Goal: Complete application form

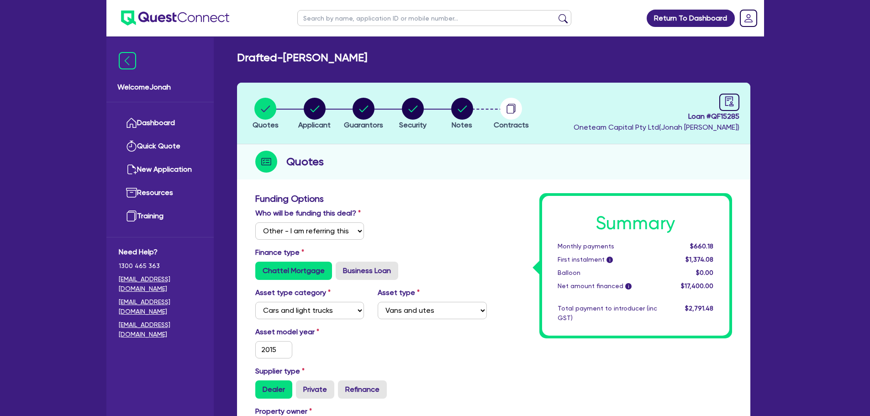
select select "Other"
select select "CARS_AND_LIGHT_TRUCKS"
select select "VANS_AND_UTES"
click at [459, 120] on button "Notes" at bounding box center [462, 114] width 23 height 34
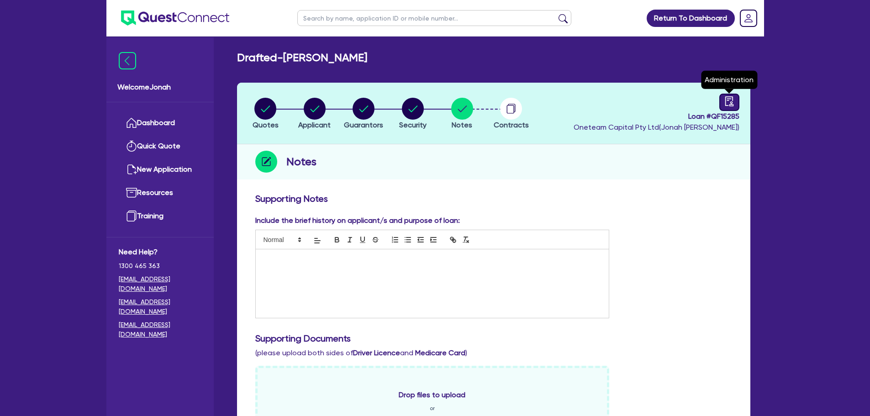
click at [736, 97] on div at bounding box center [729, 102] width 20 height 17
select select "DRAFTED_NEW"
select select "Other"
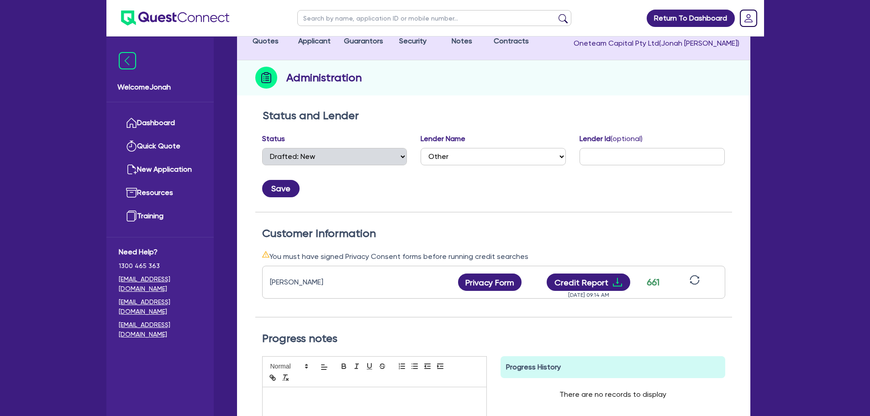
scroll to position [16, 0]
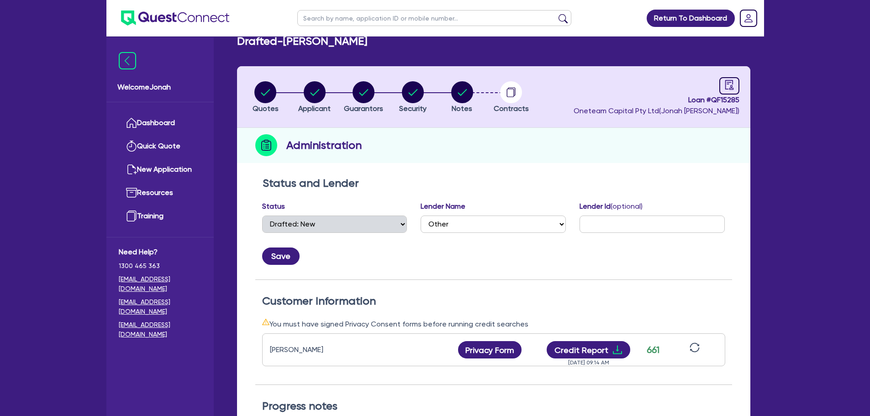
click at [395, 95] on li "Security" at bounding box center [412, 97] width 49 height 32
click at [417, 94] on circle "button" at bounding box center [413, 92] width 22 height 22
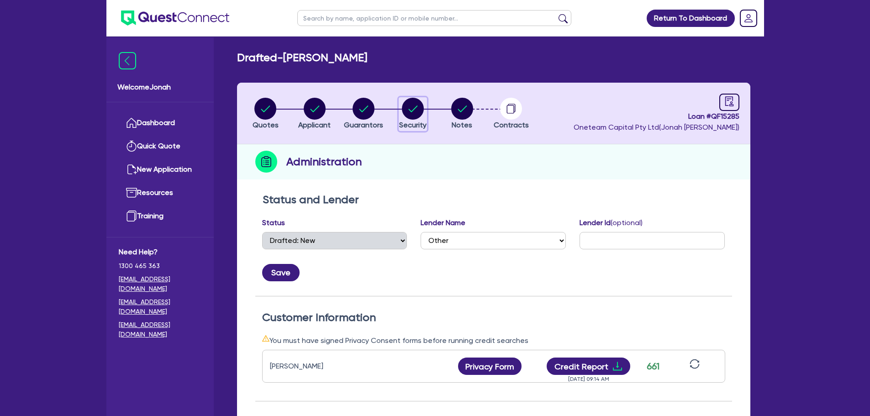
select select "CARS_AND_LIGHT_TRUCKS"
select select "VANS_AND_UTES"
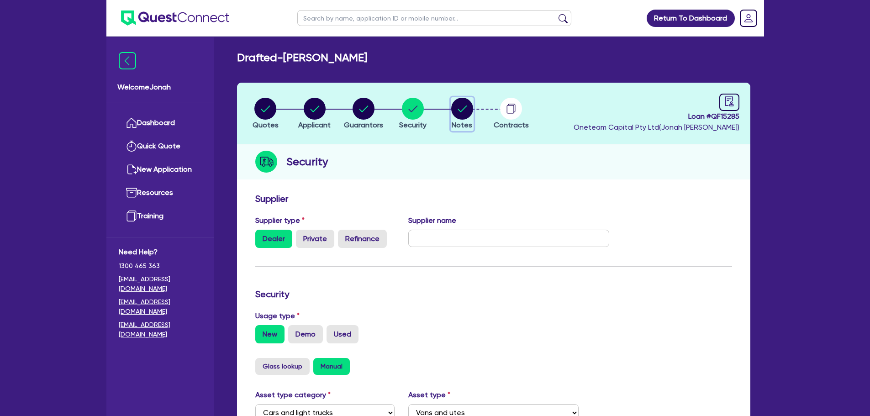
click at [451, 99] on icon "button" at bounding box center [462, 109] width 22 height 22
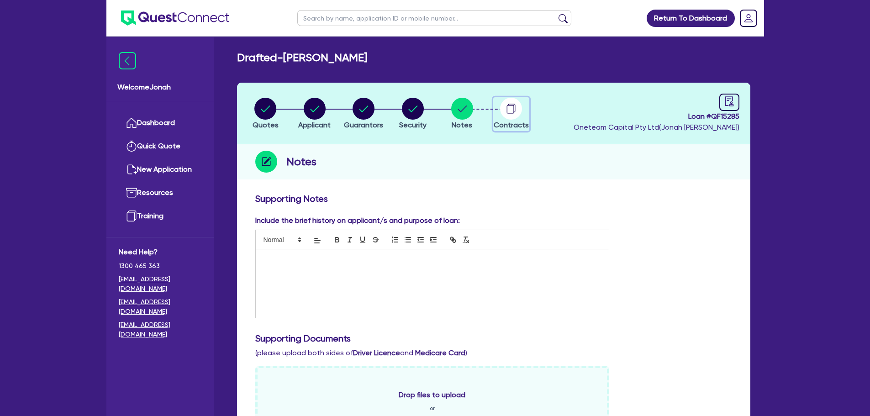
click at [509, 104] on icon "button" at bounding box center [511, 109] width 22 height 22
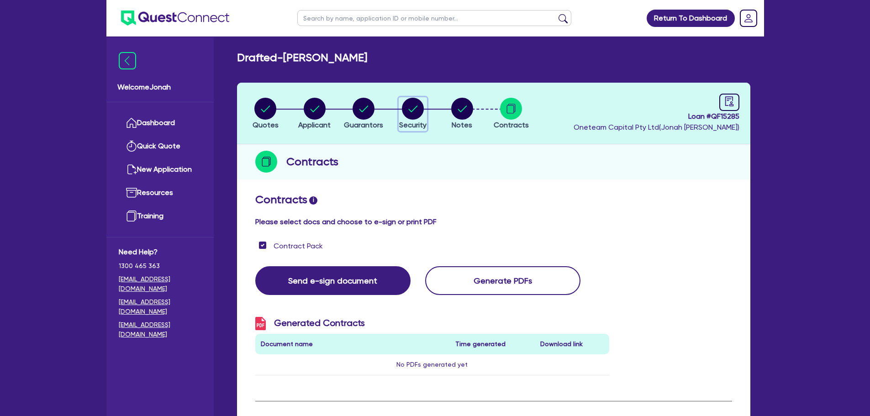
click at [411, 108] on circle "button" at bounding box center [413, 109] width 22 height 22
select select "CARS_AND_LIGHT_TRUCKS"
select select "VANS_AND_UTES"
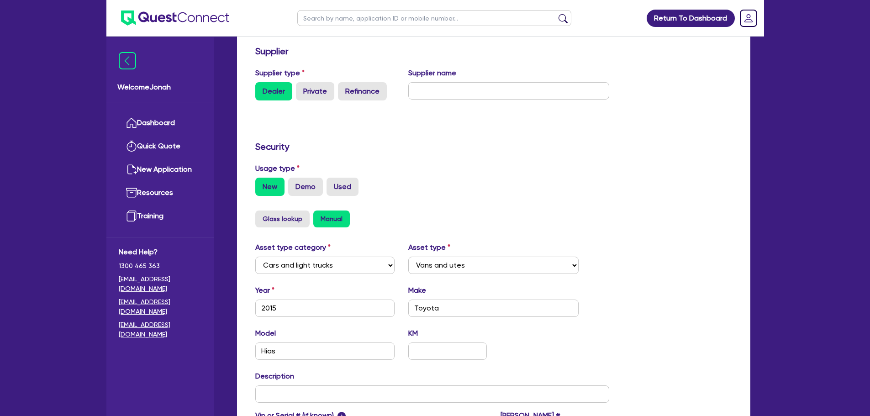
scroll to position [13, 0]
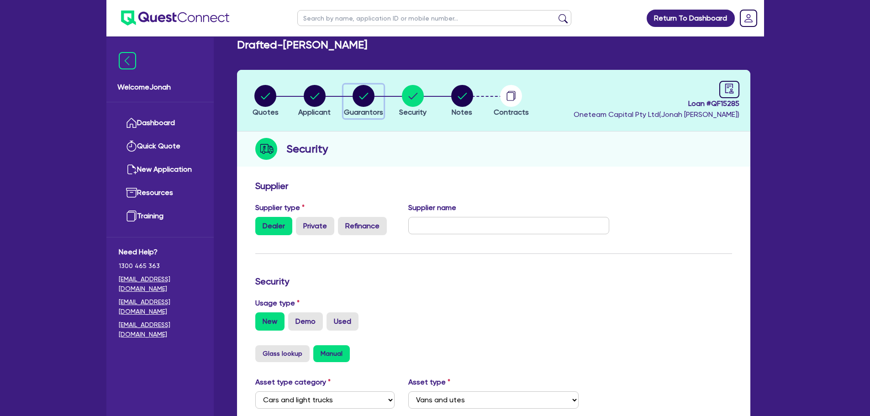
click at [367, 106] on button "Guarantors" at bounding box center [363, 101] width 40 height 34
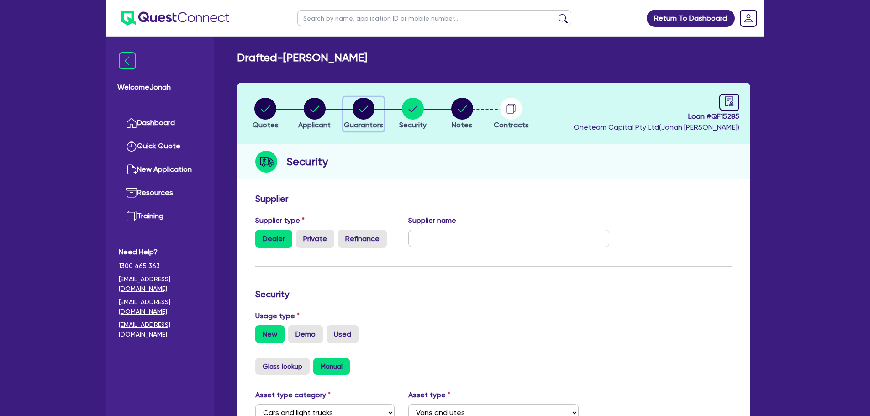
select select "MR"
select select "NSW"
select select "SINGLE"
select select "CASH"
select select "VEHICLE"
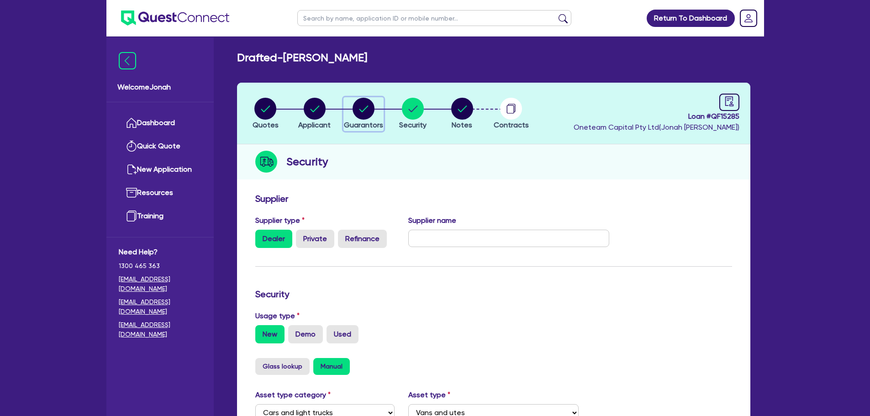
select select "OTHER"
select select "HOUSEHOLD_PERSONAL"
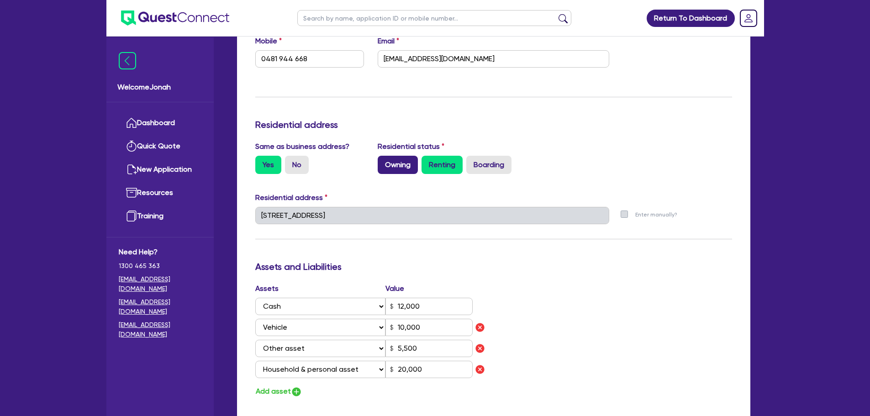
scroll to position [46, 0]
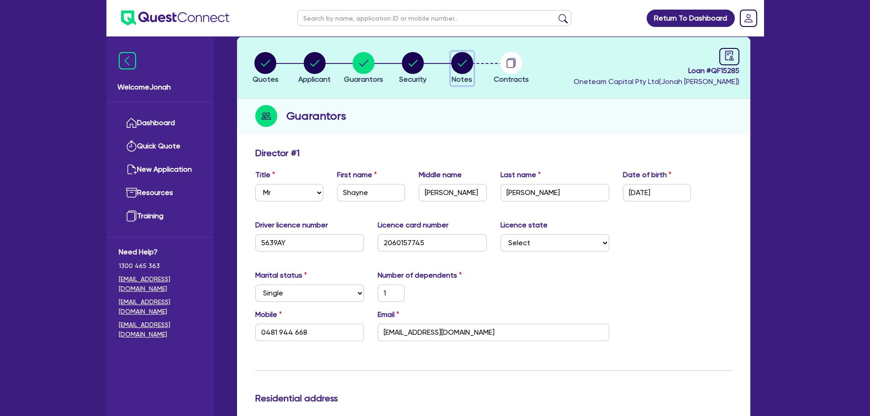
click at [461, 79] on span "Notes" at bounding box center [462, 79] width 21 height 9
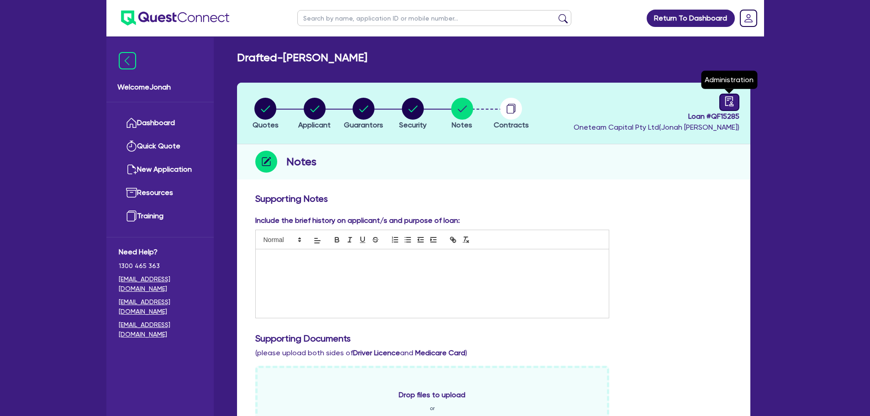
click at [732, 101] on icon "audit" at bounding box center [729, 101] width 10 height 10
select select "DRAFTED_NEW"
select select "Other"
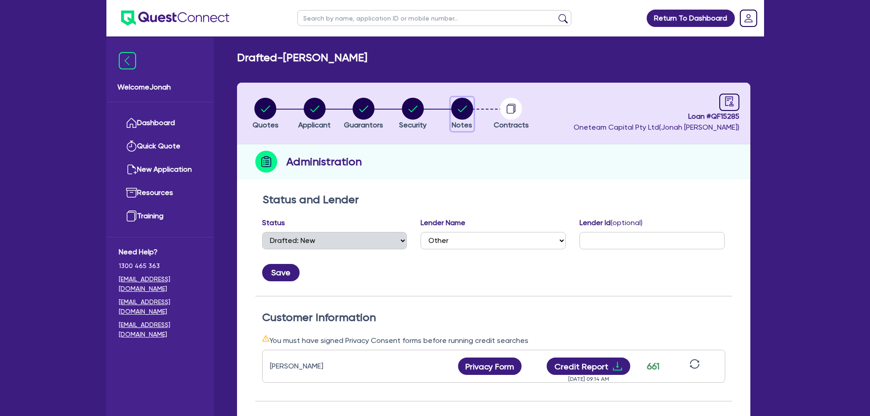
click at [469, 111] on circle "button" at bounding box center [462, 109] width 22 height 22
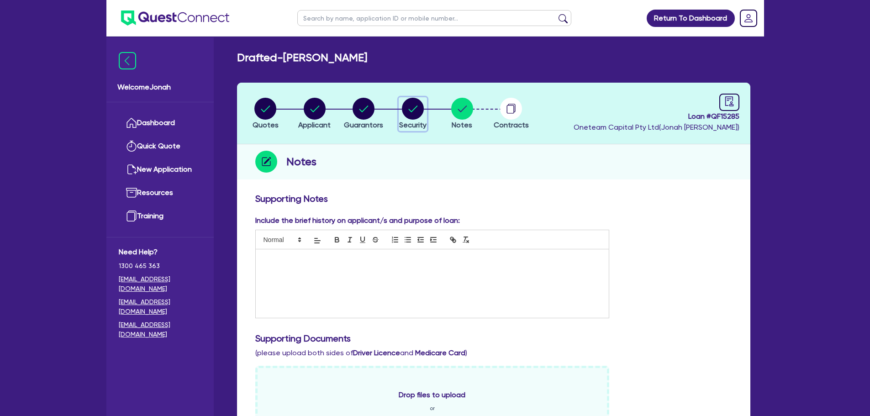
click at [408, 117] on circle "button" at bounding box center [413, 109] width 22 height 22
select select "CARS_AND_LIGHT_TRUCKS"
select select "VANS_AND_UTES"
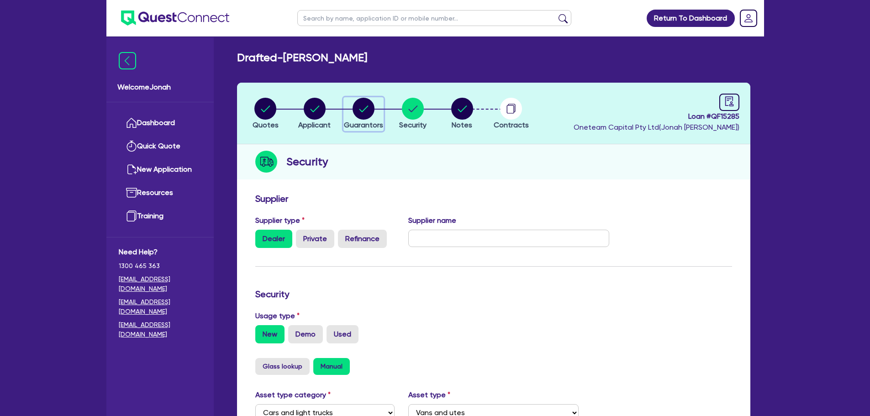
click at [363, 121] on span "Guarantors" at bounding box center [363, 125] width 39 height 9
select select "MR"
select select "NSW"
select select "SINGLE"
select select "CASH"
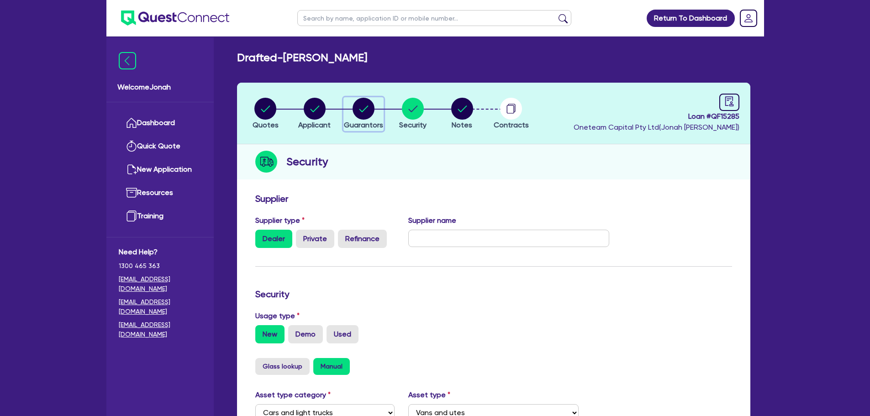
select select "VEHICLE"
select select "OTHER"
select select "HOUSEHOLD_PERSONAL"
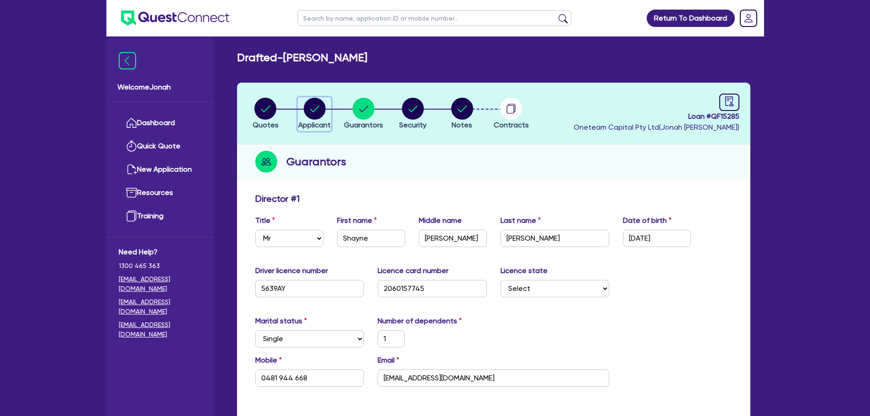
click at [311, 110] on icon "button" at bounding box center [314, 108] width 9 height 6
select select "SOLE_TRADER"
select select "ARTS_RECREATION"
select select "SPORTS_CLUB"
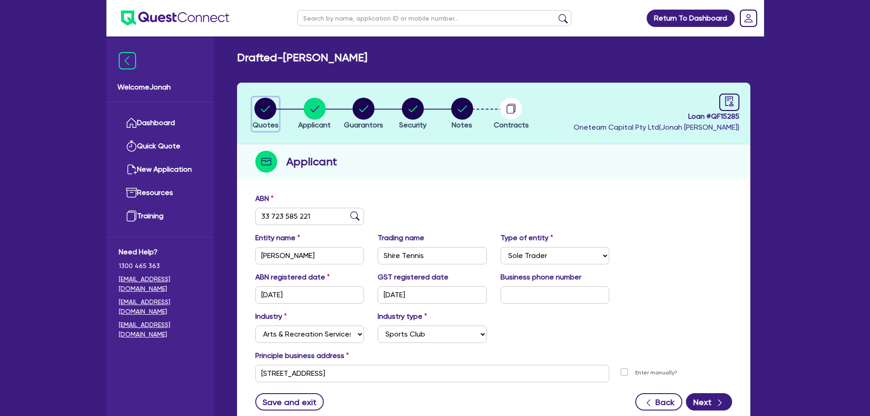
click at [265, 112] on circle "button" at bounding box center [265, 109] width 22 height 22
select select "Other"
select select "CARS_AND_LIGHT_TRUCKS"
select select "VANS_AND_UTES"
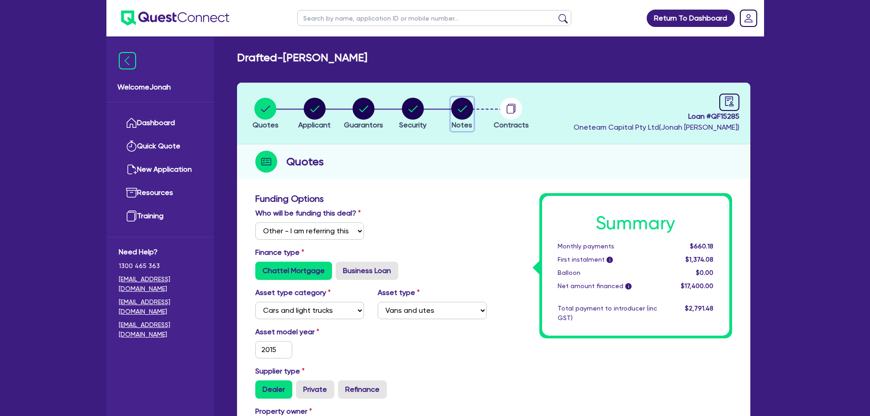
click at [464, 108] on icon "button" at bounding box center [462, 108] width 9 height 6
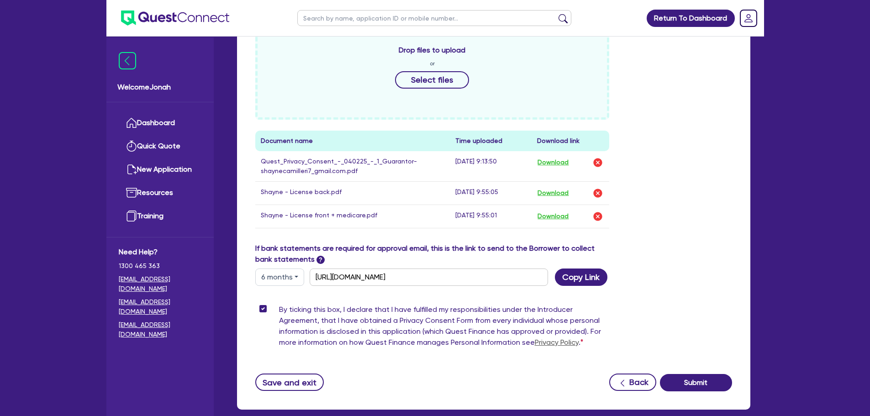
scroll to position [394, 0]
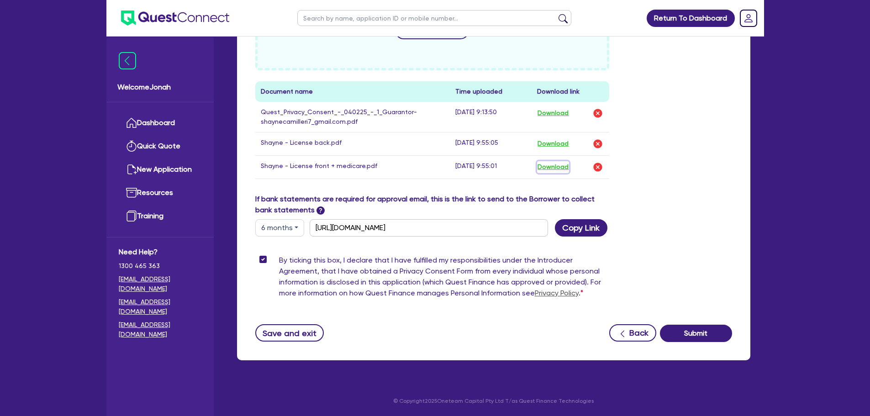
click at [556, 167] on button "Download" at bounding box center [553, 167] width 32 height 12
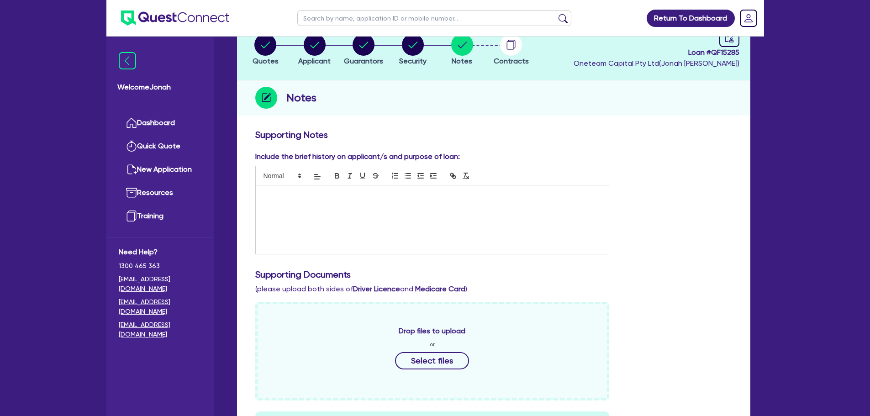
scroll to position [0, 0]
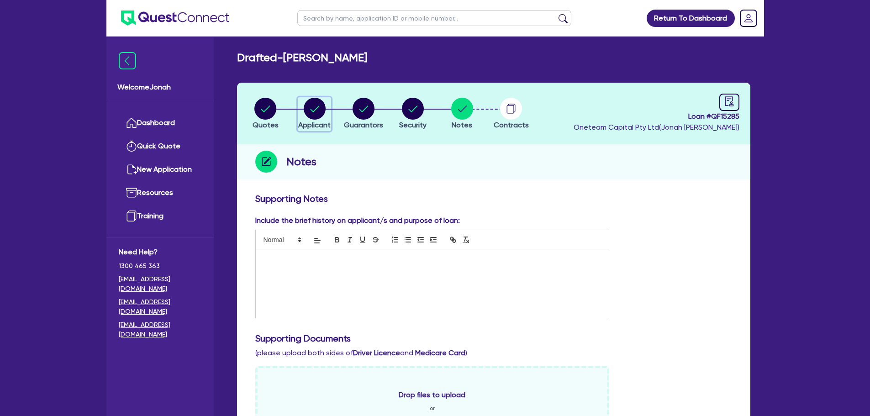
click at [318, 111] on circle "button" at bounding box center [315, 109] width 22 height 22
select select "SOLE_TRADER"
select select "ARTS_RECREATION"
select select "SPORTS_CLUB"
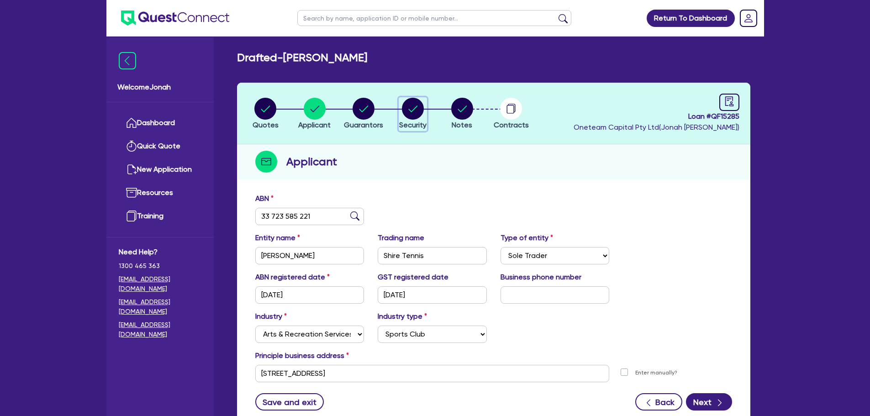
click at [420, 117] on icon "button" at bounding box center [413, 109] width 22 height 22
select select "CARS_AND_LIGHT_TRUCKS"
select select "VANS_AND_UTES"
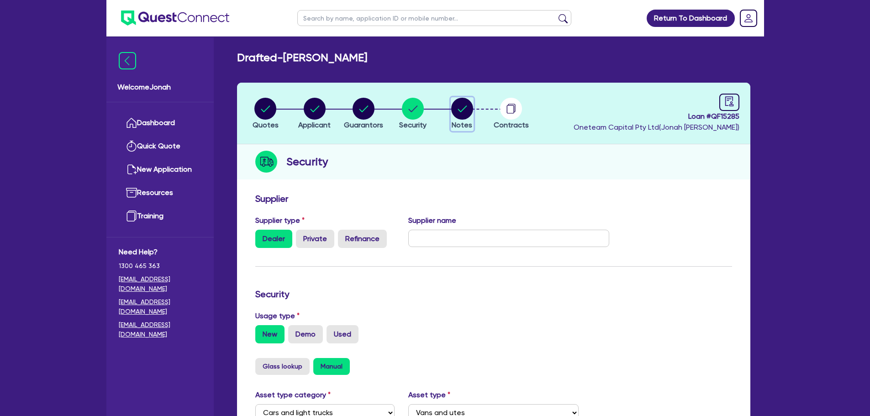
click at [467, 118] on circle "button" at bounding box center [462, 109] width 22 height 22
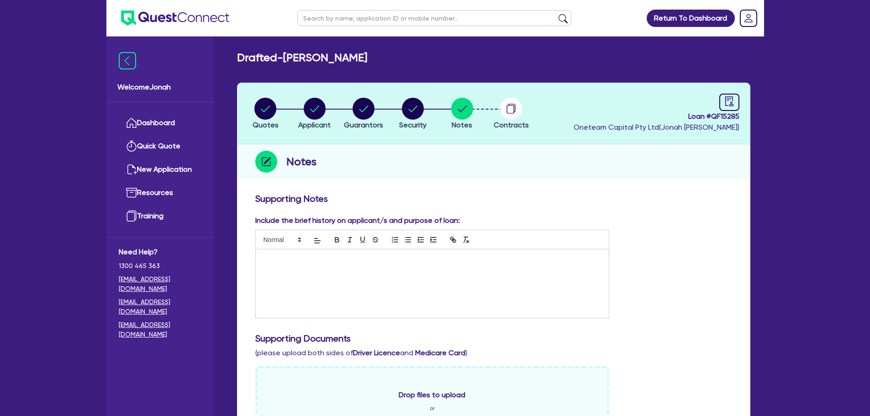
click at [278, 115] on li "Quotes" at bounding box center [265, 113] width 49 height 32
click at [269, 116] on circle "button" at bounding box center [265, 109] width 22 height 22
select select "Other"
select select "CARS_AND_LIGHT_TRUCKS"
select select "VANS_AND_UTES"
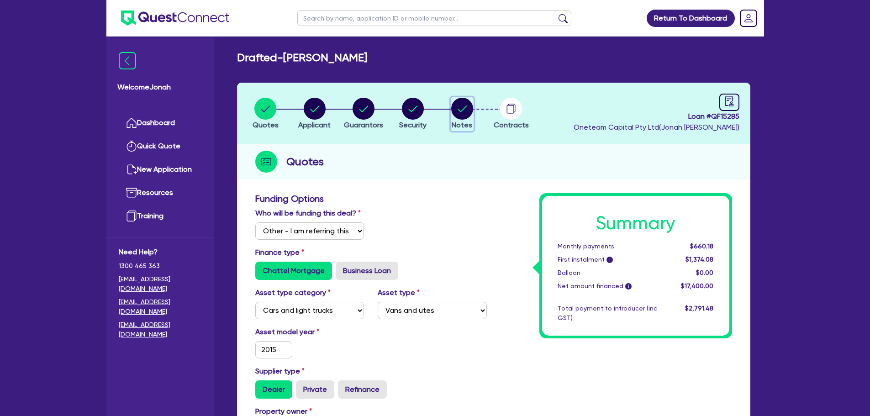
click at [460, 108] on circle "button" at bounding box center [462, 109] width 22 height 22
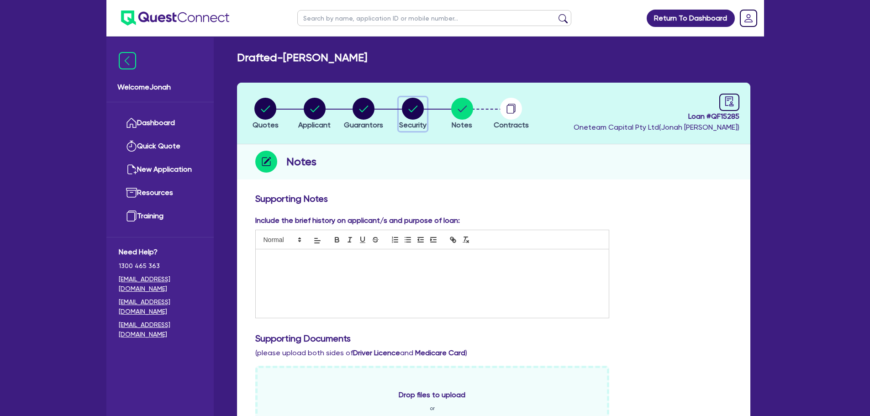
click at [405, 107] on circle "button" at bounding box center [413, 109] width 22 height 22
select select "CARS_AND_LIGHT_TRUCKS"
select select "VANS_AND_UTES"
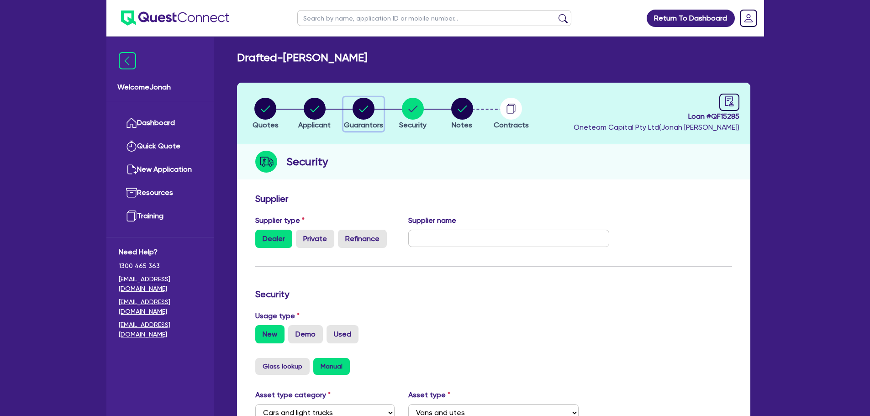
click at [363, 112] on icon "button" at bounding box center [363, 108] width 9 height 6
select select "MR"
select select "NSW"
select select "SINGLE"
select select "CASH"
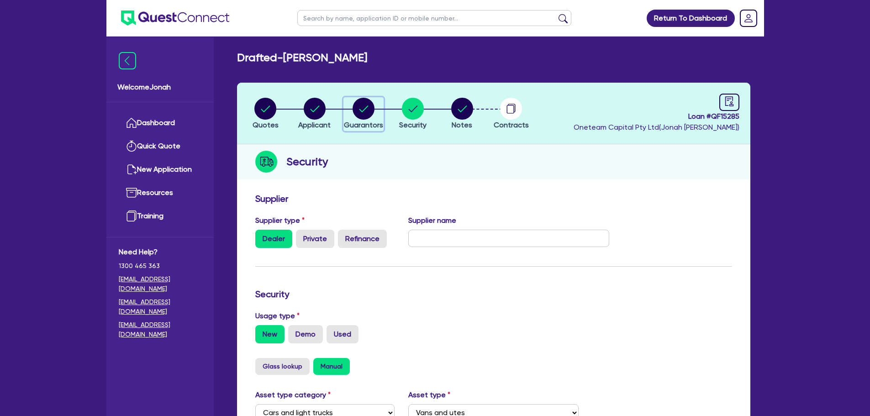
select select "VEHICLE"
select select "OTHER"
select select "HOUSEHOLD_PERSONAL"
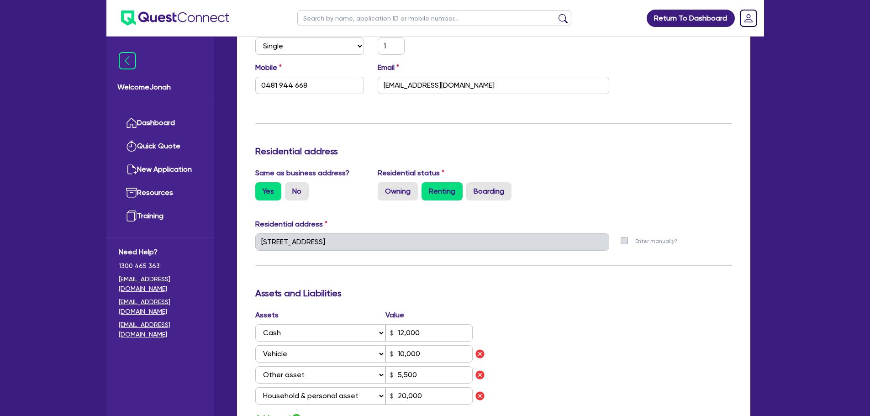
scroll to position [457, 0]
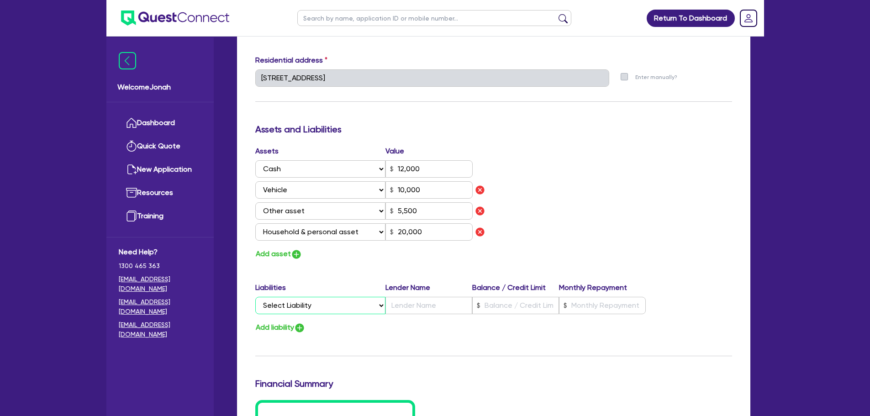
click at [347, 304] on select "Select Liability Credit card Mortgage Investment property loan Vehicle loan Tru…" at bounding box center [320, 305] width 130 height 17
click at [658, 206] on div "Assets Value Select Asset Cash Property Investment property Vehicle Truck Trail…" at bounding box center [493, 203] width 490 height 115
click at [353, 305] on select "Select Liability Credit card Mortgage Investment property loan Vehicle loan Tru…" at bounding box center [320, 305] width 130 height 17
click at [316, 317] on div "Liabilities Lender Name Balance / Credit Limit Monthly Repayment Select Liabili…" at bounding box center [493, 300] width 490 height 36
click at [319, 309] on select "Select Liability Credit card Mortgage Investment property loan Vehicle loan Tru…" at bounding box center [320, 305] width 130 height 17
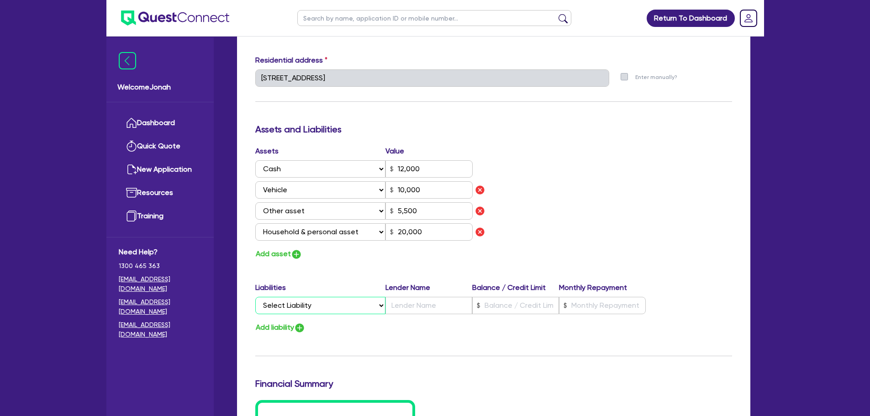
select select "OTHER"
click at [255, 297] on select "Select Liability Credit card Mortgage Investment property loan Vehicle loan Tru…" at bounding box center [320, 305] width 130 height 17
type input "1"
type input "0481 944 668"
type input "12,000"
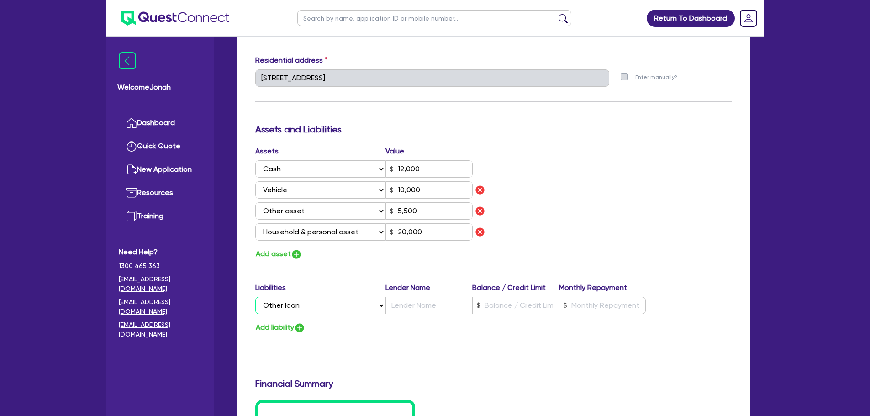
type input "10,000"
type input "5,500"
type input "20,000"
click at [338, 301] on select "Select Liability Credit card Mortgage Investment property loan Vehicle loan Tru…" at bounding box center [320, 305] width 130 height 17
click at [544, 245] on div "Assets Value Select Asset Cash Property Investment property Vehicle Truck Trail…" at bounding box center [493, 203] width 490 height 115
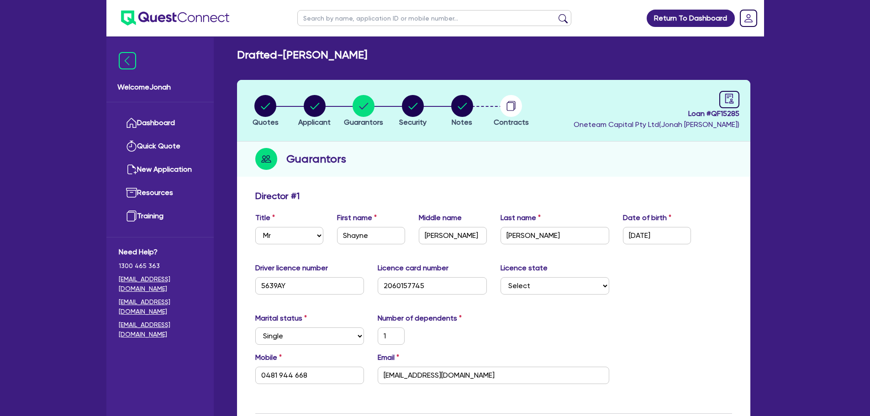
scroll to position [0, 0]
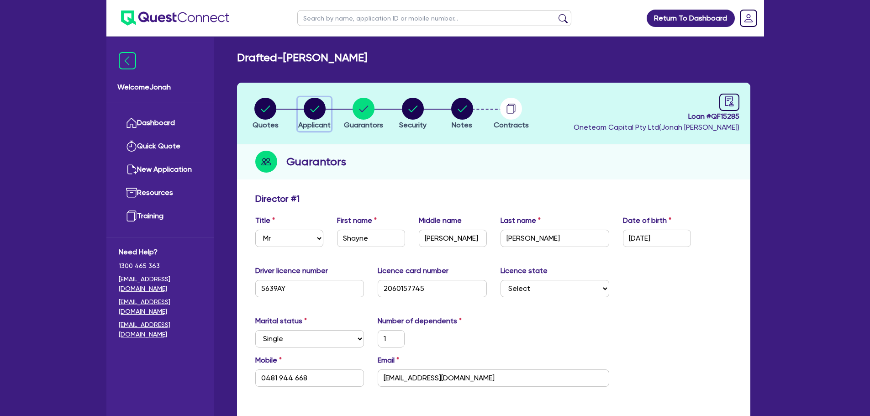
click at [314, 98] on icon "button" at bounding box center [315, 109] width 22 height 22
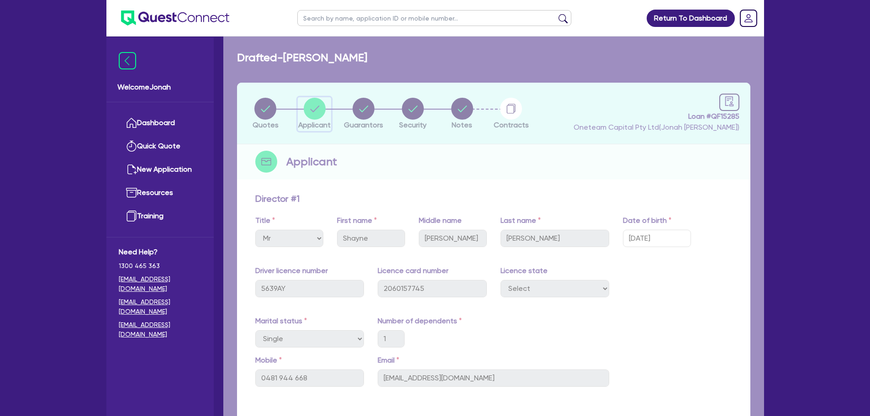
select select "SOLE_TRADER"
select select "ARTS_RECREATION"
select select "SPORTS_CLUB"
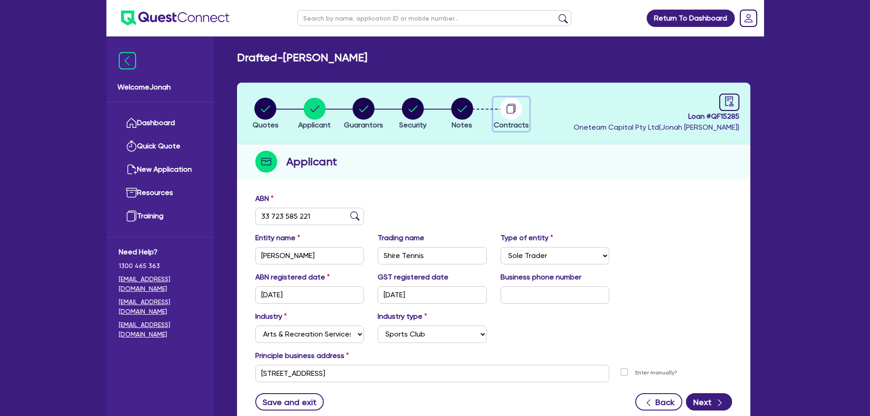
click at [505, 114] on circle "button" at bounding box center [511, 109] width 22 height 22
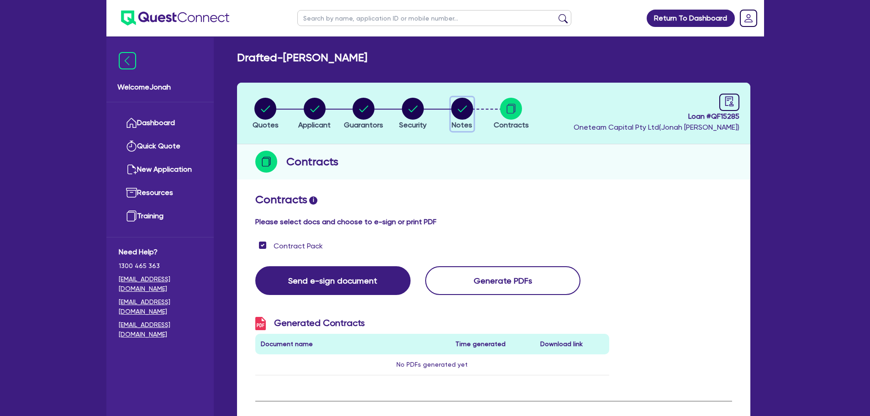
click at [454, 114] on circle "button" at bounding box center [462, 109] width 22 height 22
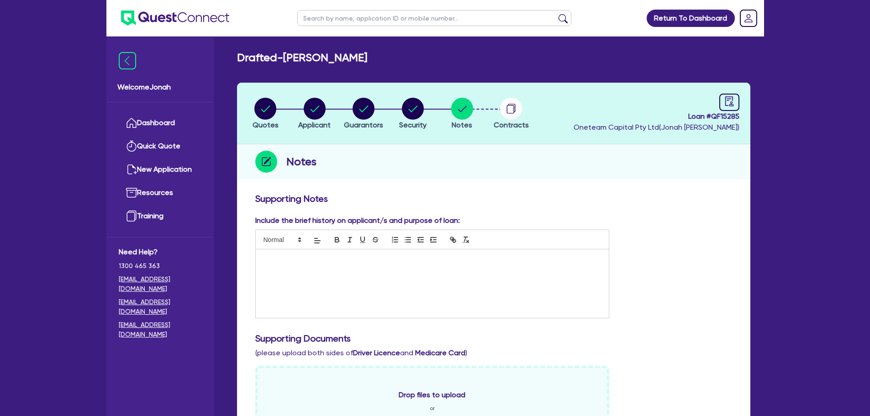
click at [583, 188] on div "Quotes Applicant Guarantors Security Notes Contracts Loan # QF15285 Oneteam Cap…" at bounding box center [493, 419] width 513 height 672
click at [307, 267] on div at bounding box center [432, 283] width 353 height 68
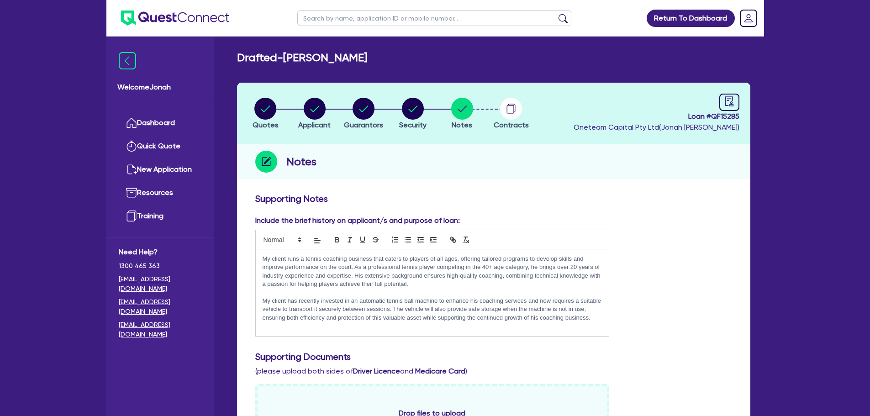
click at [262, 259] on div "My client runs a tennis coaching business that caters to players of all ages, o…" at bounding box center [432, 292] width 353 height 87
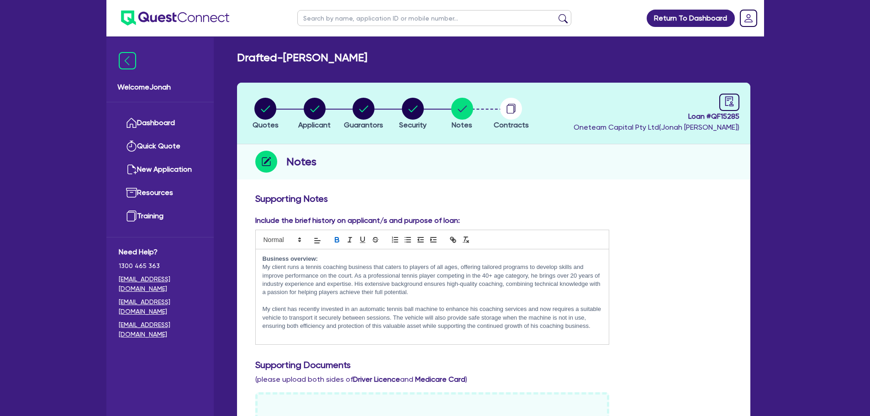
click at [420, 292] on p "My client runs a tennis coaching business that caters to players of all ages, o…" at bounding box center [433, 280] width 340 height 34
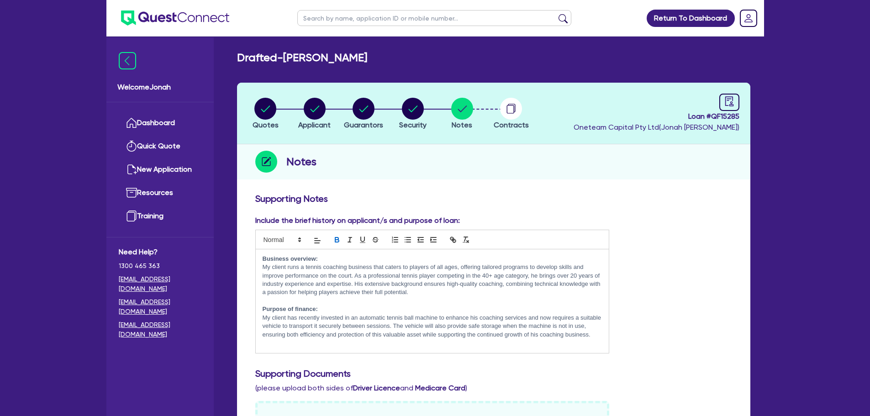
click at [592, 337] on p "My client has recently invested in an automatic tennis ball machine to enhance …" at bounding box center [433, 326] width 340 height 25
click at [309, 111] on circle "button" at bounding box center [315, 109] width 22 height 22
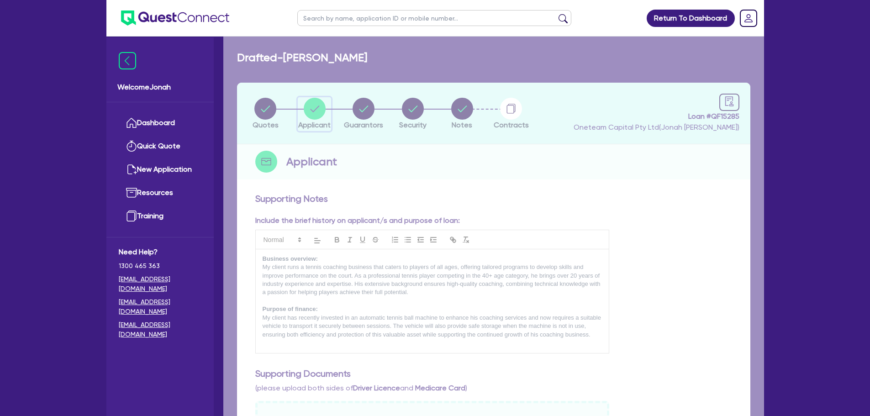
select select "SOLE_TRADER"
select select "ARTS_RECREATION"
select select "SPORTS_CLUB"
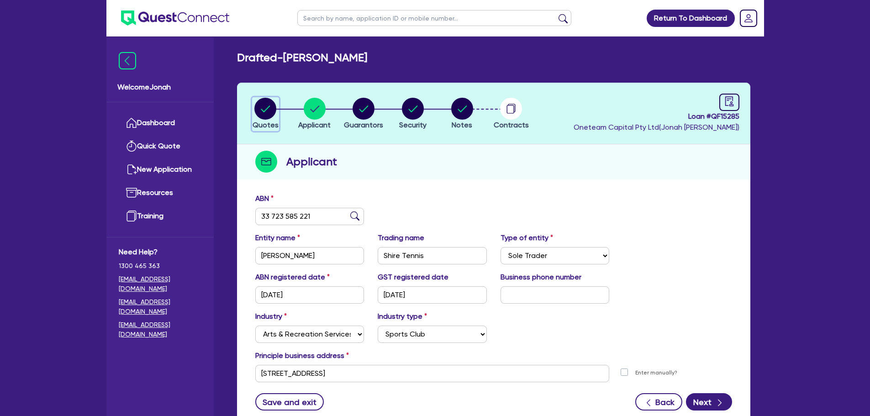
click at [270, 113] on circle "button" at bounding box center [265, 109] width 22 height 22
select select "Other"
select select "CARS_AND_LIGHT_TRUCKS"
select select "VANS_AND_UTES"
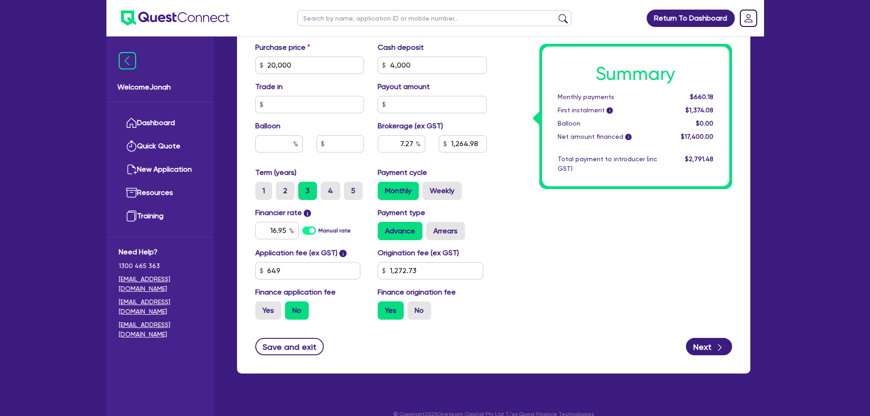
scroll to position [457, 0]
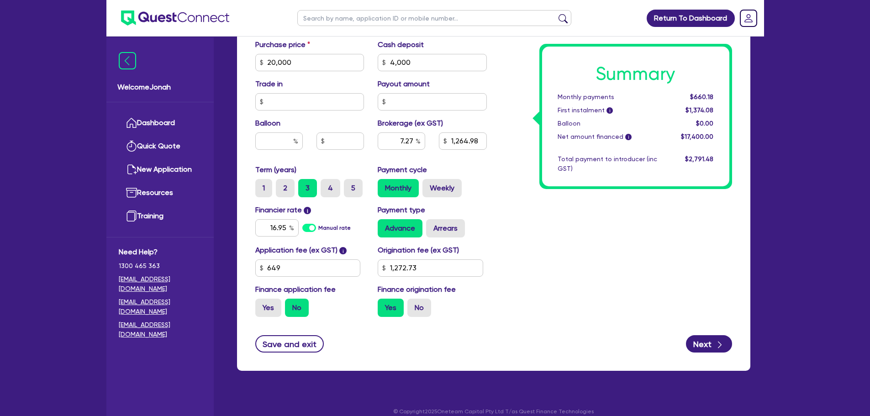
click at [530, 235] on div "Summary Monthly payments $660.18 First instalment i $1,374.08 Balloon $0.00 Net…" at bounding box center [616, 31] width 245 height 588
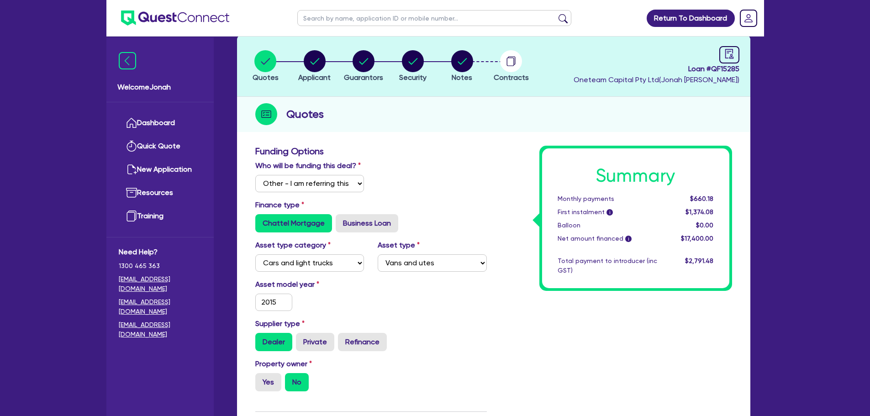
scroll to position [0, 0]
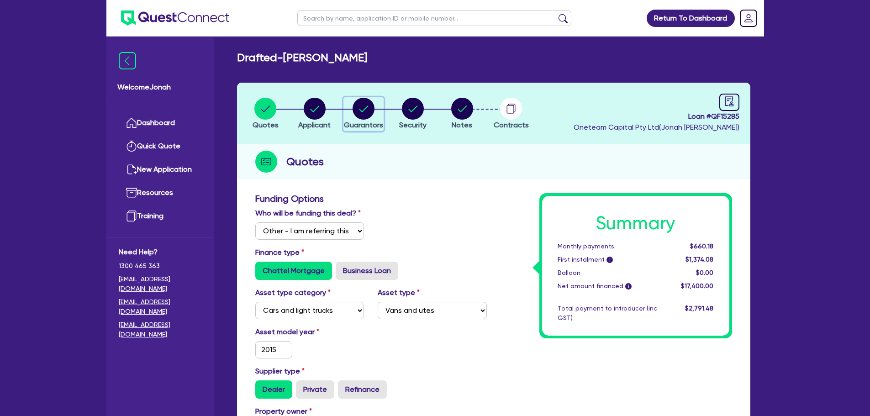
click at [358, 121] on span "Guarantors" at bounding box center [363, 125] width 39 height 9
select select "MR"
select select "NSW"
select select "SINGLE"
select select "CASH"
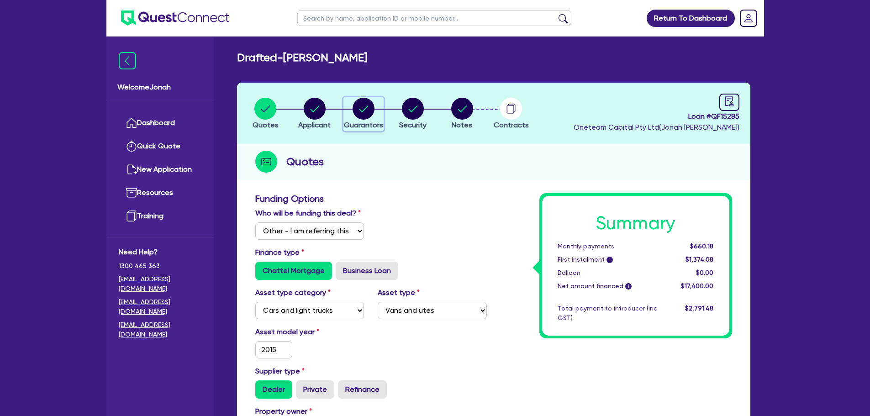
select select "VEHICLE"
select select "OTHER"
select select "HOUSEHOLD_PERSONAL"
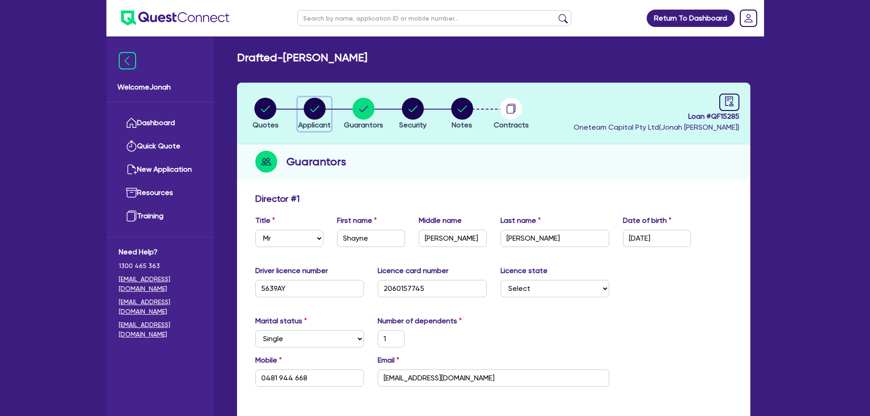
click at [314, 116] on circle "button" at bounding box center [315, 109] width 22 height 22
select select "SOLE_TRADER"
select select "ARTS_RECREATION"
select select "SPORTS_CLUB"
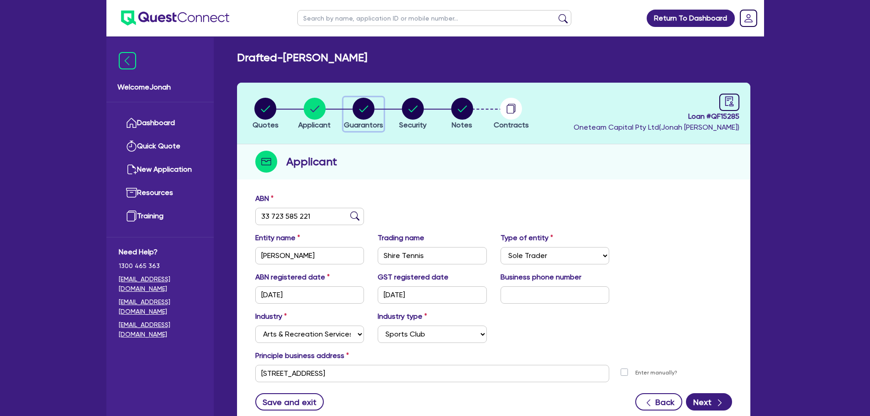
click at [345, 118] on div "button" at bounding box center [363, 109] width 39 height 22
select select "MR"
select select "NSW"
select select "SINGLE"
select select "CASH"
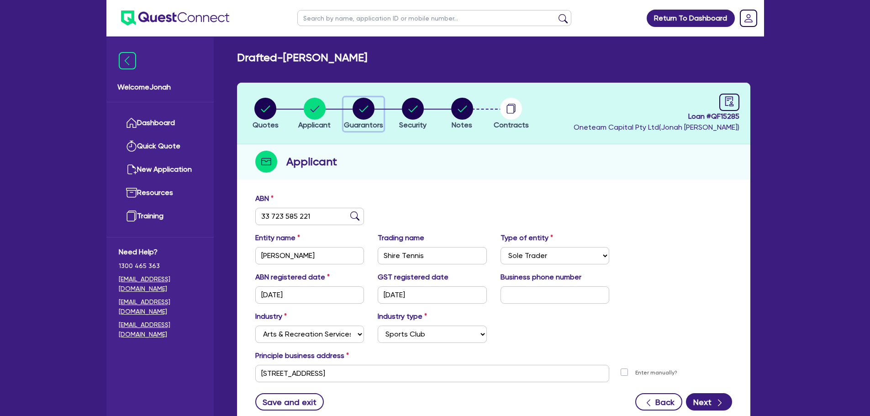
select select "VEHICLE"
select select "OTHER"
select select "HOUSEHOLD_PERSONAL"
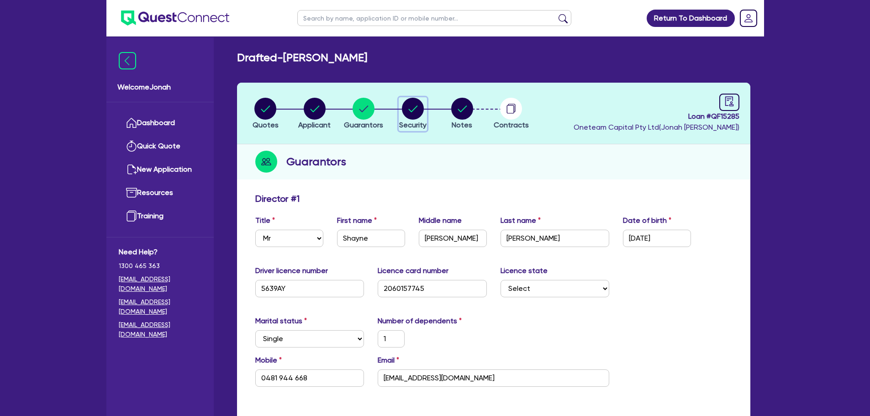
click at [405, 107] on circle "button" at bounding box center [413, 109] width 22 height 22
select select "CARS_AND_LIGHT_TRUCKS"
select select "VANS_AND_UTES"
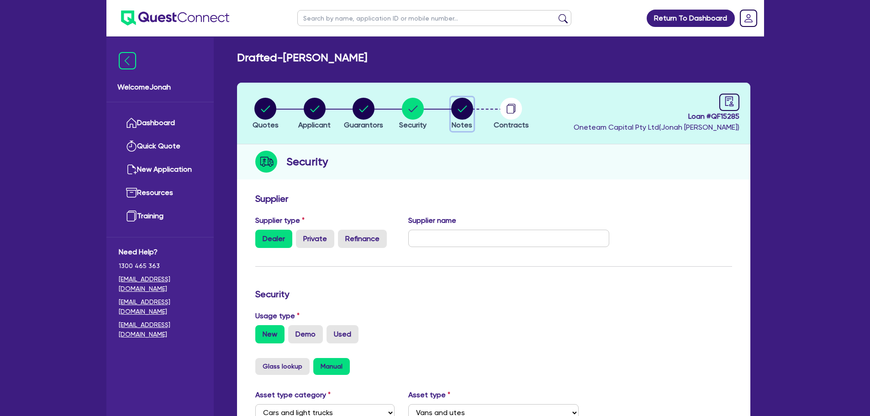
click at [471, 113] on circle "button" at bounding box center [462, 109] width 22 height 22
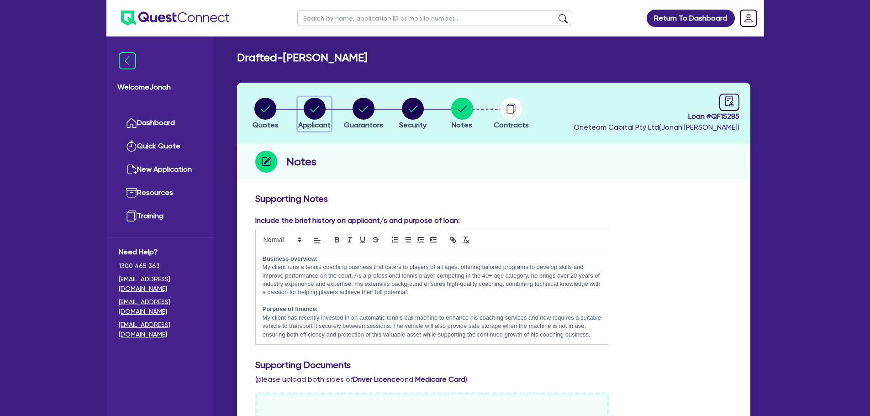
click at [310, 108] on circle "button" at bounding box center [315, 109] width 22 height 22
select select "SOLE_TRADER"
select select "ARTS_RECREATION"
select select "SPORTS_CLUB"
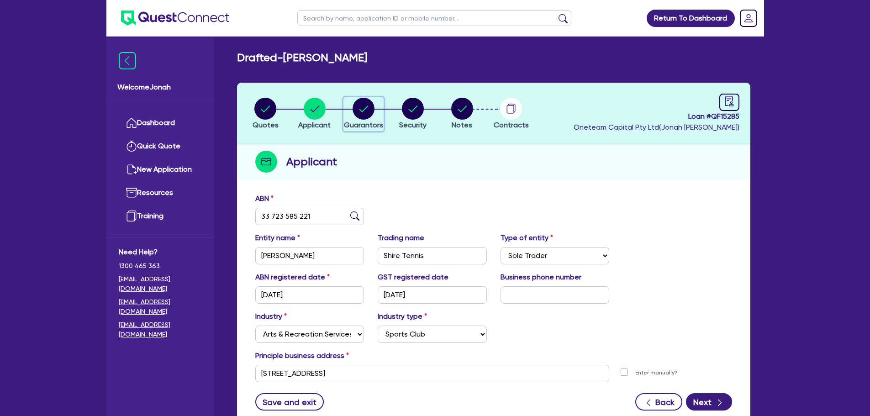
click at [364, 119] on button "Guarantors" at bounding box center [363, 114] width 40 height 34
select select "MR"
select select "NSW"
select select "SINGLE"
select select "CASH"
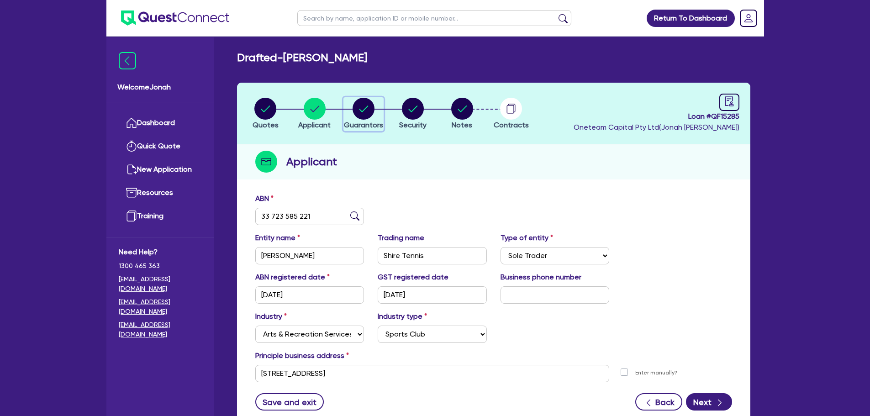
select select "VEHICLE"
select select "OTHER"
select select "HOUSEHOLD_PERSONAL"
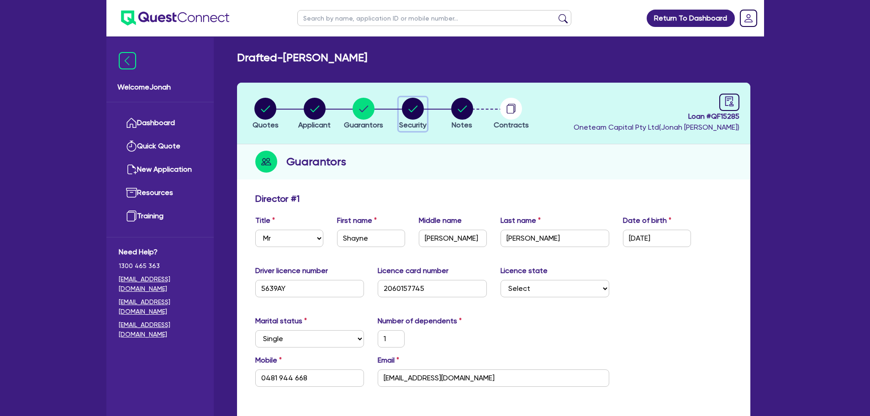
click at [412, 114] on circle "button" at bounding box center [413, 109] width 22 height 22
select select "CARS_AND_LIGHT_TRUCKS"
select select "VANS_AND_UTES"
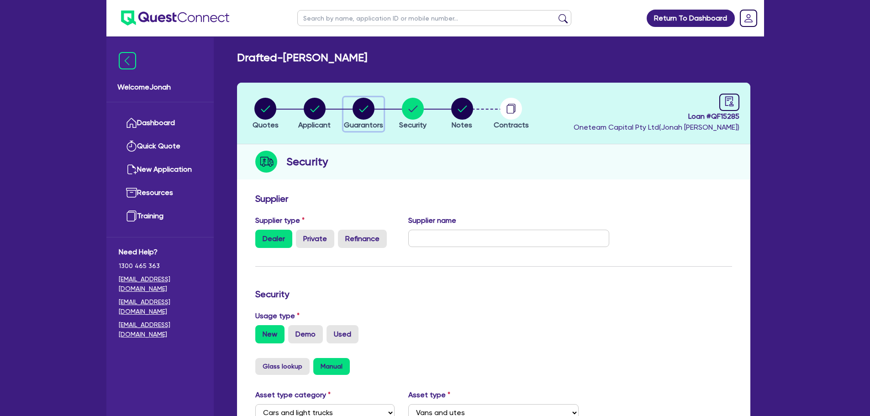
click at [365, 121] on span "Guarantors" at bounding box center [363, 125] width 39 height 9
select select "MR"
select select "NSW"
select select "SINGLE"
select select "CASH"
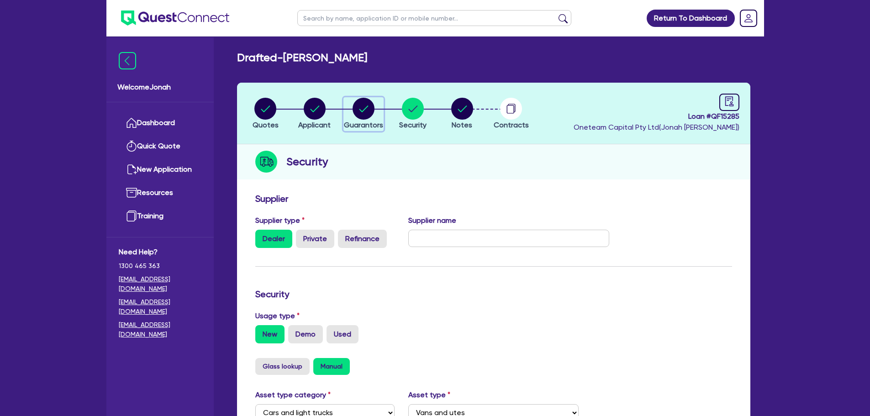
select select "VEHICLE"
select select "OTHER"
select select "HOUSEHOLD_PERSONAL"
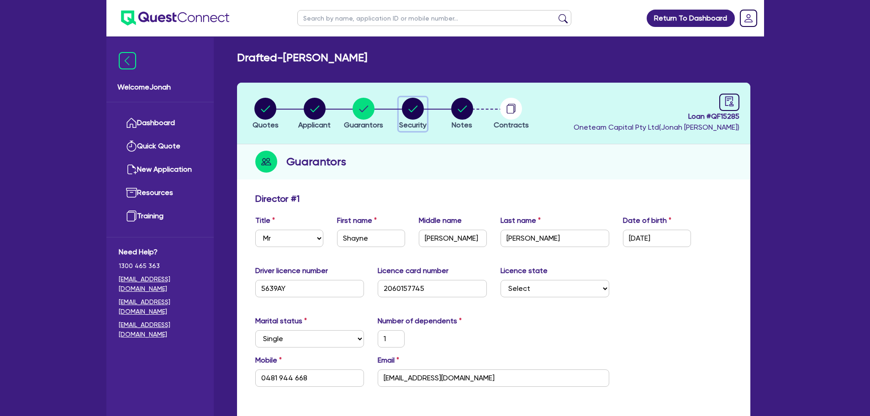
click at [425, 119] on div "button" at bounding box center [412, 109] width 27 height 22
select select "CARS_AND_LIGHT_TRUCKS"
select select "VANS_AND_UTES"
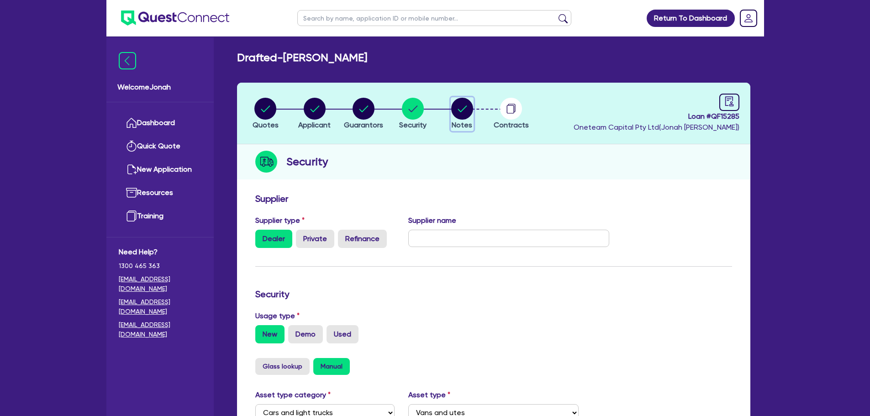
click at [463, 121] on span "Notes" at bounding box center [462, 125] width 21 height 9
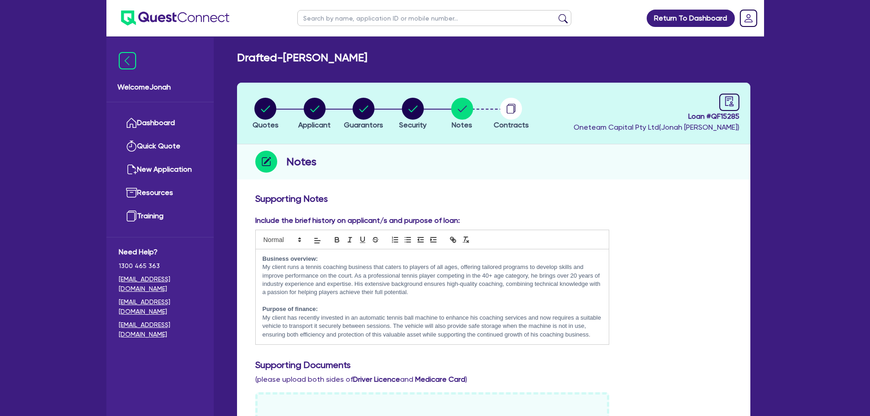
click at [385, 112] on li "Guarantors" at bounding box center [363, 113] width 49 height 32
click at [426, 115] on div "button" at bounding box center [412, 109] width 27 height 22
select select "CARS_AND_LIGHT_TRUCKS"
select select "VANS_AND_UTES"
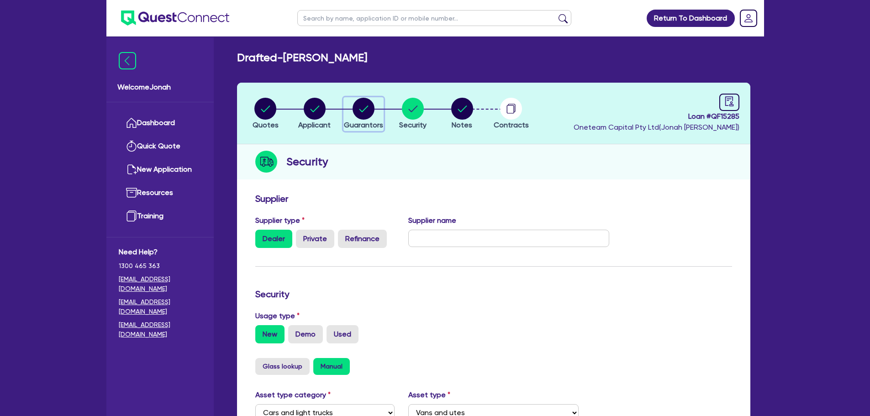
click at [368, 112] on circle "button" at bounding box center [364, 109] width 22 height 22
select select "MR"
select select "NSW"
select select "SINGLE"
select select "CASH"
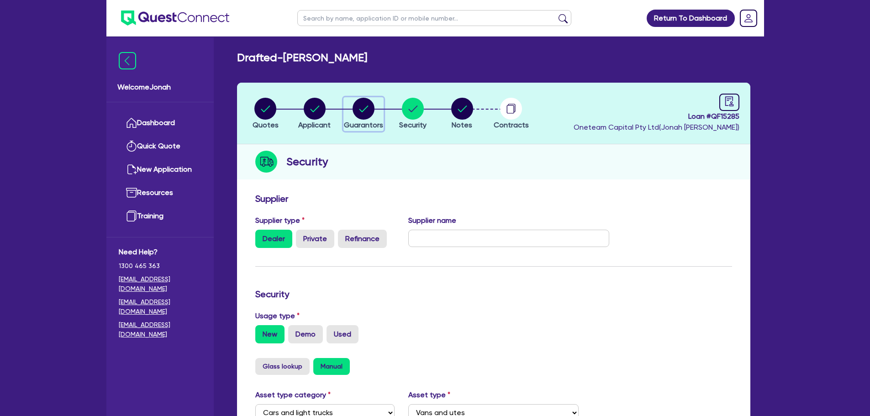
select select "VEHICLE"
select select "OTHER"
select select "HOUSEHOLD_PERSONAL"
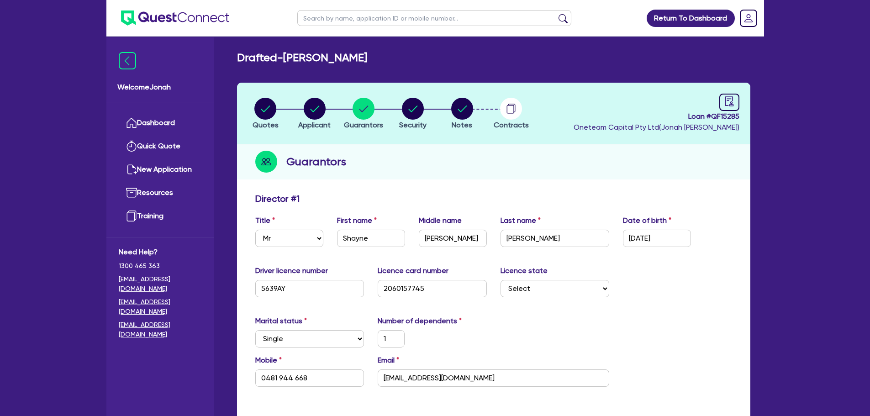
click at [663, 125] on span "Oneteam Capital Pty Ltd ( Jonah Faigen )" at bounding box center [657, 127] width 166 height 9
click at [666, 123] on span "Oneteam Capital Pty Ltd ( Jonah Faigen )" at bounding box center [657, 127] width 166 height 9
click at [691, 116] on span "Loan # QF15285" at bounding box center [657, 116] width 166 height 11
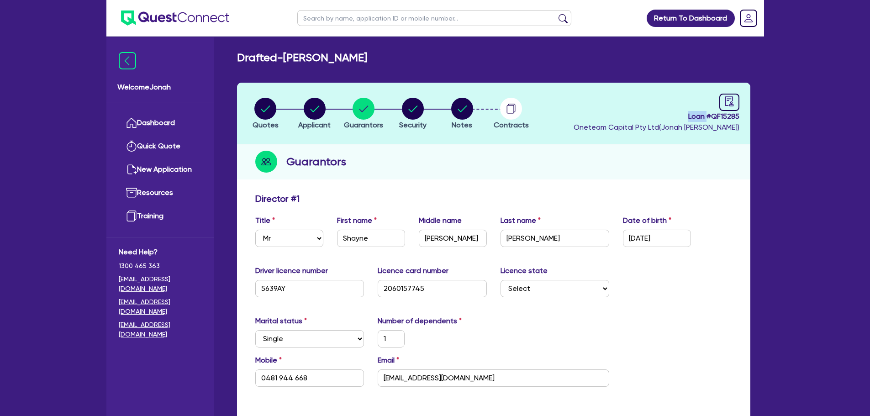
click at [692, 116] on span "Loan # QF15285" at bounding box center [657, 116] width 166 height 11
click at [664, 122] on div "Loan # QF15285 Oneteam Capital Pty Ltd ( Jonah Faigen )" at bounding box center [657, 113] width 166 height 39
click at [663, 122] on div "Loan # QF15285 Oneteam Capital Pty Ltd ( Jonah Faigen )" at bounding box center [657, 113] width 166 height 39
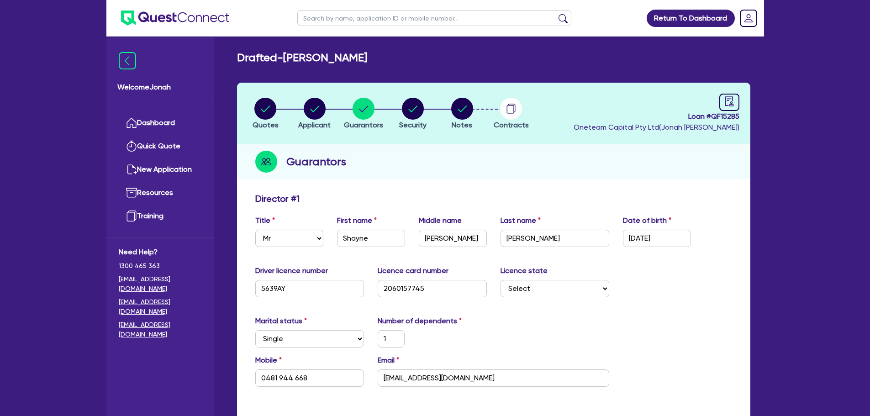
click at [689, 114] on span "Loan # QF15285" at bounding box center [657, 116] width 166 height 11
click at [663, 131] on span "Oneteam Capital Pty Ltd ( Jonah Faigen )" at bounding box center [657, 127] width 166 height 9
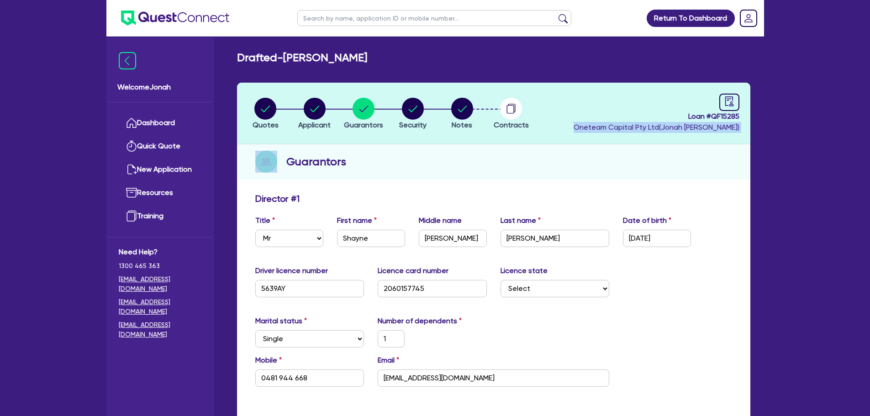
click at [663, 131] on span "Oneteam Capital Pty Ltd ( Jonah Faigen )" at bounding box center [657, 127] width 166 height 9
click at [695, 121] on span "Loan # QF15285" at bounding box center [657, 116] width 166 height 11
click at [694, 121] on span "Loan # QF15285" at bounding box center [657, 116] width 166 height 11
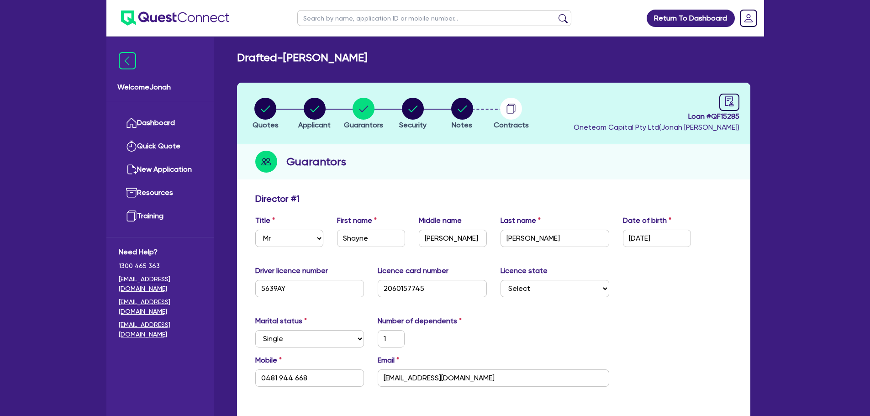
click at [679, 125] on span "Oneteam Capital Pty Ltd ( Jonah Faigen )" at bounding box center [657, 127] width 166 height 9
click at [688, 121] on span "Loan # QF15285" at bounding box center [657, 116] width 166 height 11
click at [689, 119] on span "Loan # QF15285" at bounding box center [657, 116] width 166 height 11
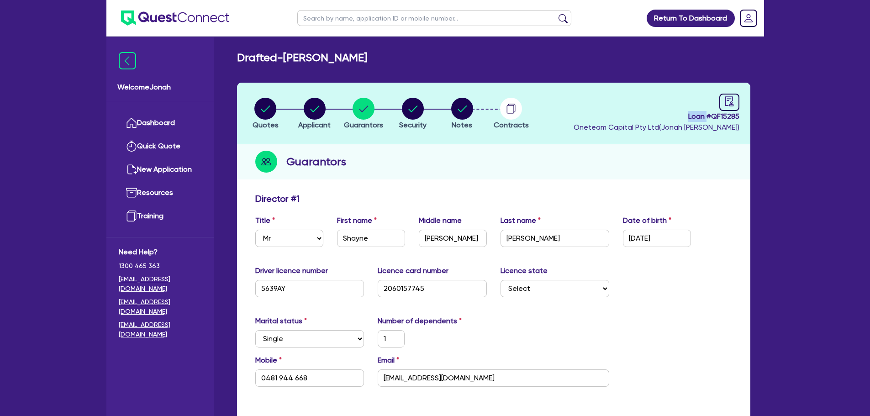
click at [689, 119] on span "Loan # QF15285" at bounding box center [657, 116] width 166 height 11
click at [681, 127] on span "Oneteam Capital Pty Ltd ( Jonah Faigen )" at bounding box center [657, 127] width 166 height 9
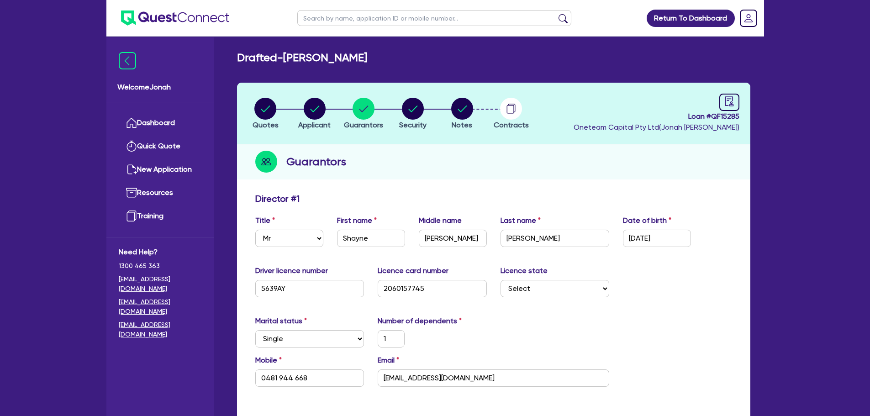
click at [690, 118] on span "Loan # QF15285" at bounding box center [657, 116] width 166 height 11
click at [664, 147] on div "Guarantors" at bounding box center [493, 161] width 513 height 35
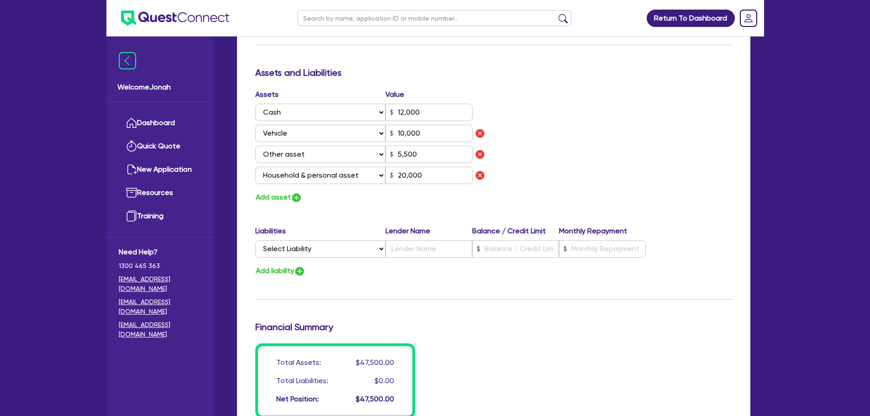
scroll to position [548, 0]
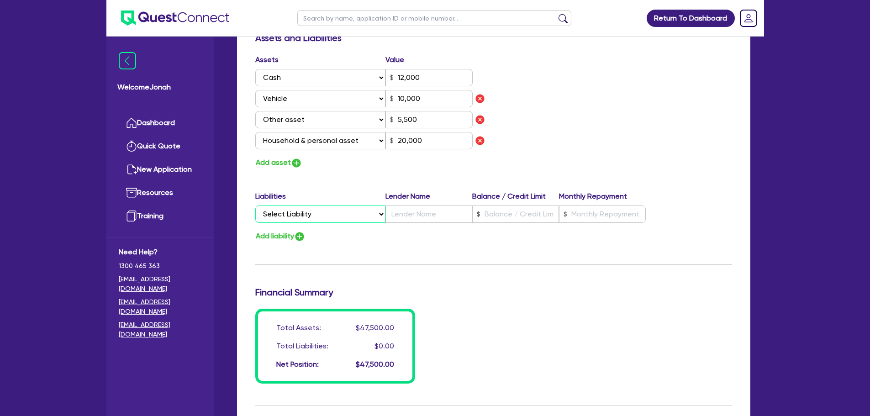
click at [374, 210] on select "Select Liability Credit card Mortgage Investment property loan Vehicle loan Tru…" at bounding box center [320, 213] width 130 height 17
click at [512, 260] on div "Update residential status for Director #1 Boarding is only acceptable when the …" at bounding box center [493, 14] width 477 height 738
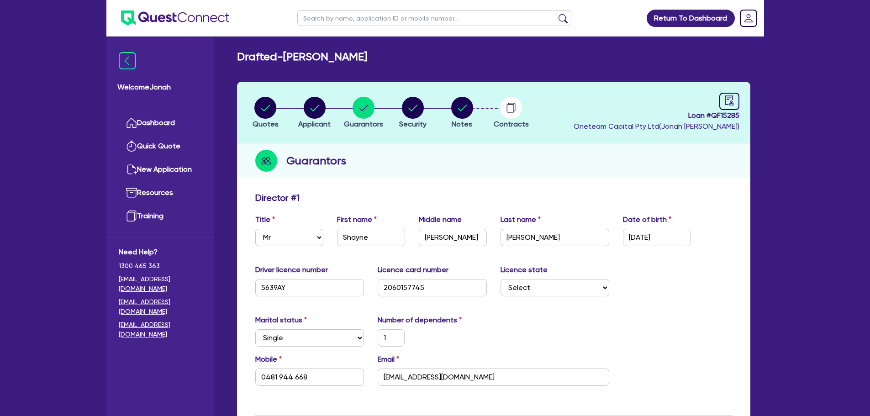
scroll to position [0, 0]
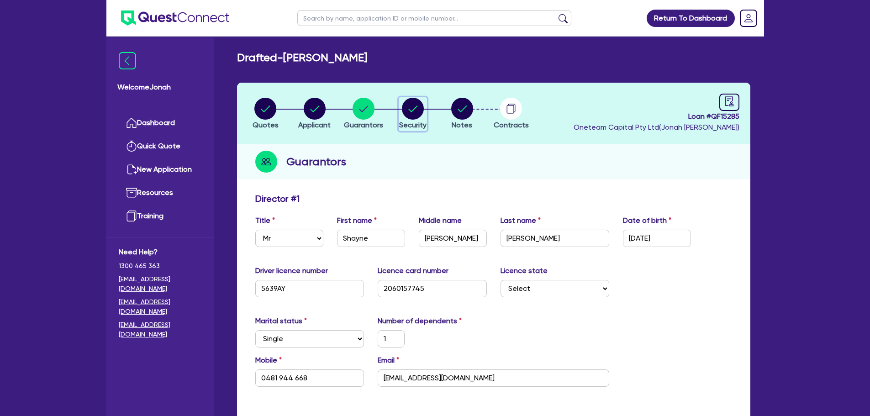
click at [404, 110] on circle "button" at bounding box center [413, 109] width 22 height 22
select select "CARS_AND_LIGHT_TRUCKS"
select select "VANS_AND_UTES"
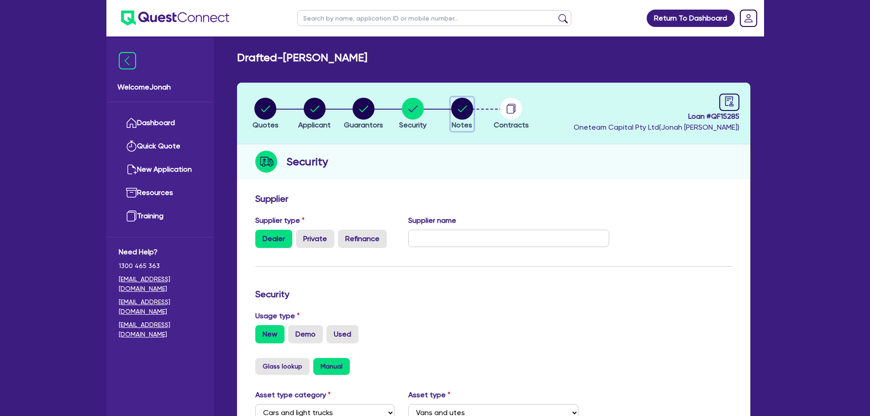
click at [468, 107] on circle "button" at bounding box center [462, 109] width 22 height 22
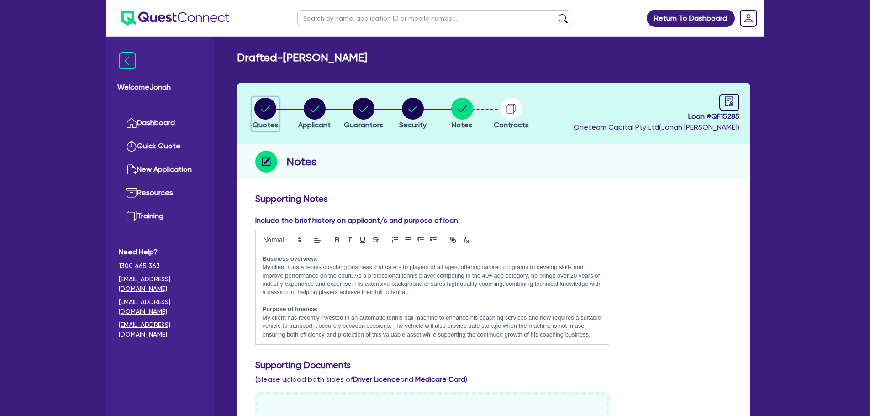
click at [260, 108] on circle "button" at bounding box center [265, 109] width 22 height 22
select select "Other"
select select "CARS_AND_LIGHT_TRUCKS"
select select "VANS_AND_UTES"
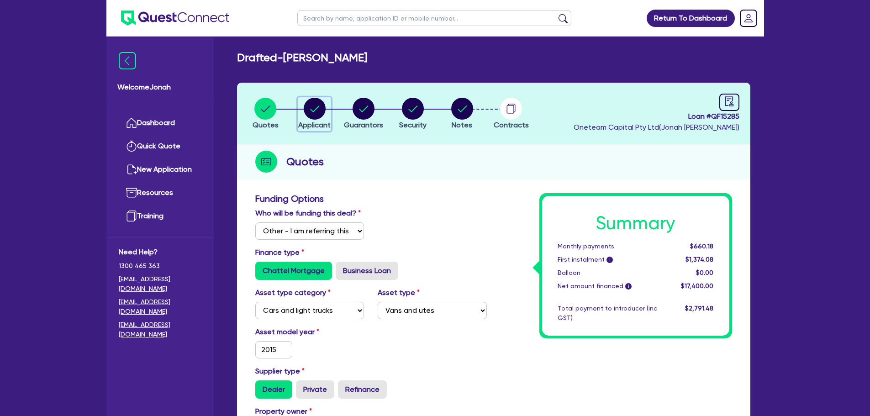
click at [317, 99] on circle "button" at bounding box center [315, 109] width 22 height 22
select select "SOLE_TRADER"
select select "ARTS_RECREATION"
select select "SPORTS_CLUB"
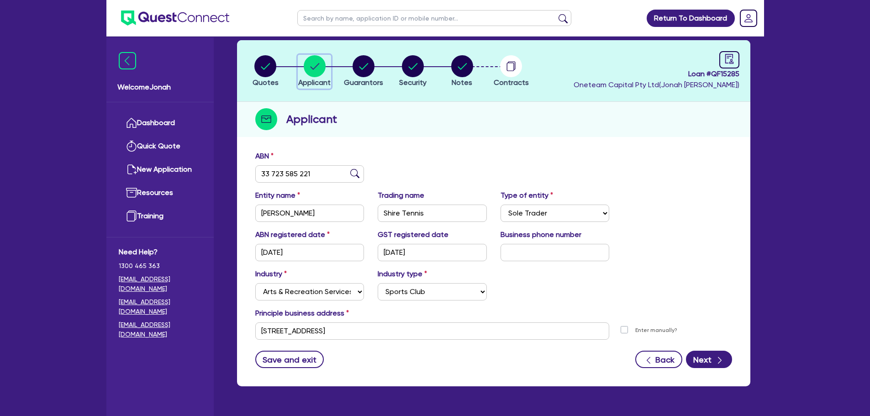
scroll to position [23, 0]
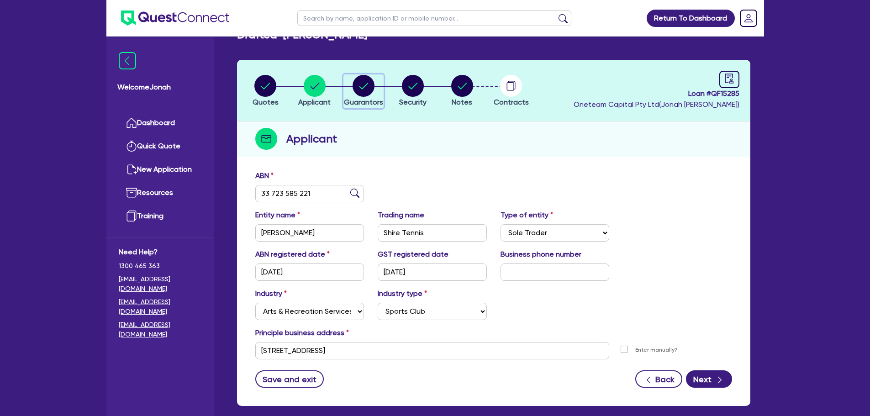
click at [354, 93] on icon "button" at bounding box center [364, 86] width 22 height 22
select select "MR"
select select "NSW"
select select "SINGLE"
select select "CASH"
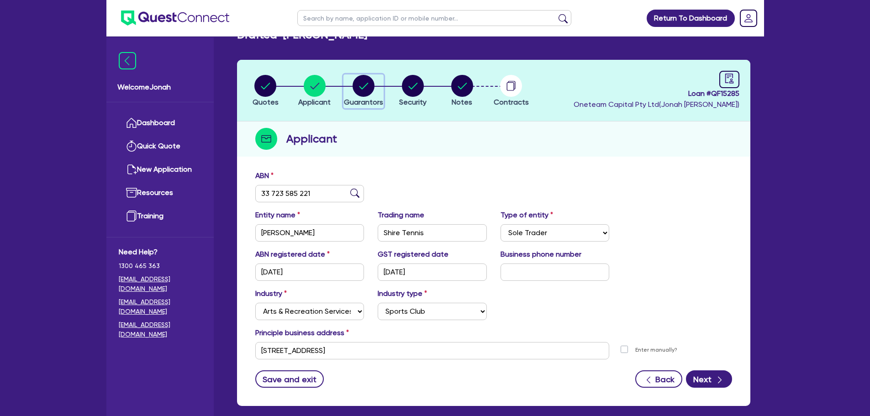
select select "VEHICLE"
select select "OTHER"
select select "HOUSEHOLD_PERSONAL"
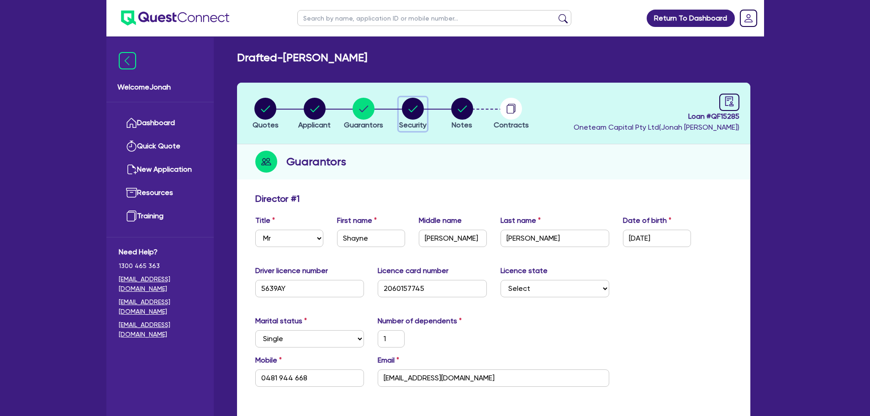
click at [422, 112] on circle "button" at bounding box center [413, 109] width 22 height 22
select select "CARS_AND_LIGHT_TRUCKS"
select select "VANS_AND_UTES"
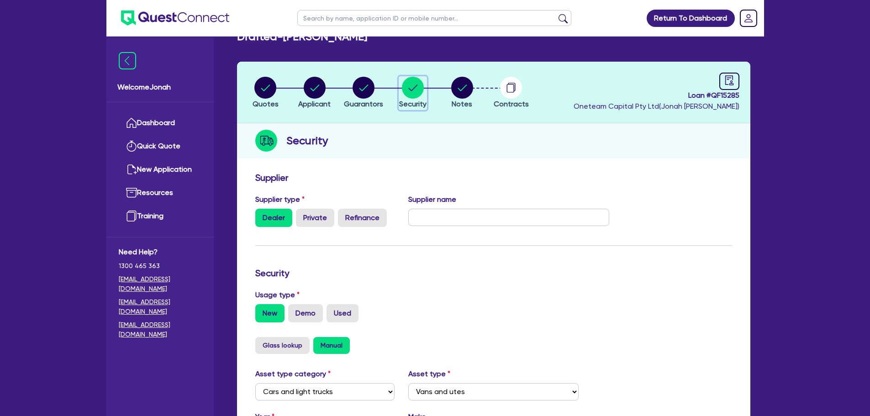
scroll to position [46, 0]
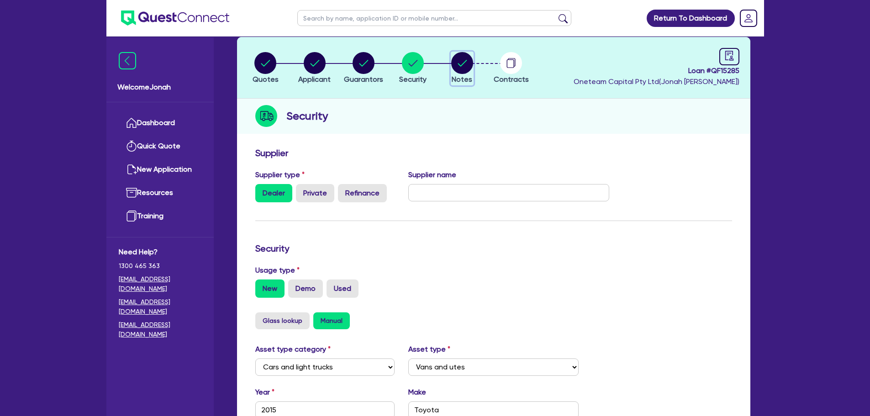
click at [463, 76] on span "Notes" at bounding box center [462, 79] width 21 height 9
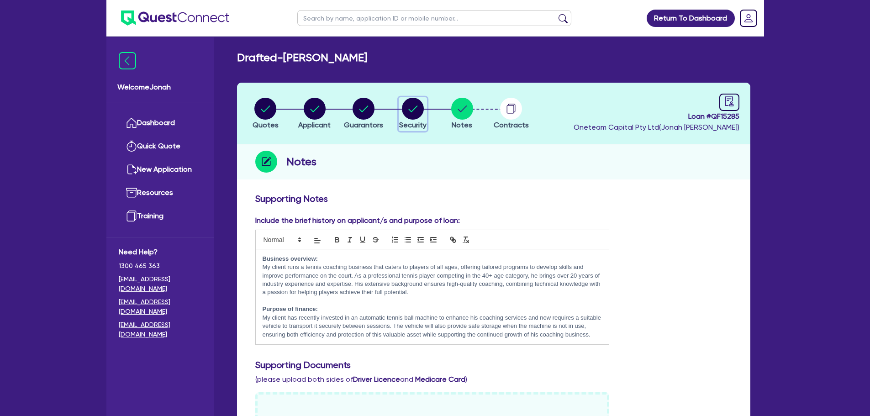
click at [423, 119] on icon "button" at bounding box center [413, 109] width 22 height 22
select select "CARS_AND_LIGHT_TRUCKS"
select select "VANS_AND_UTES"
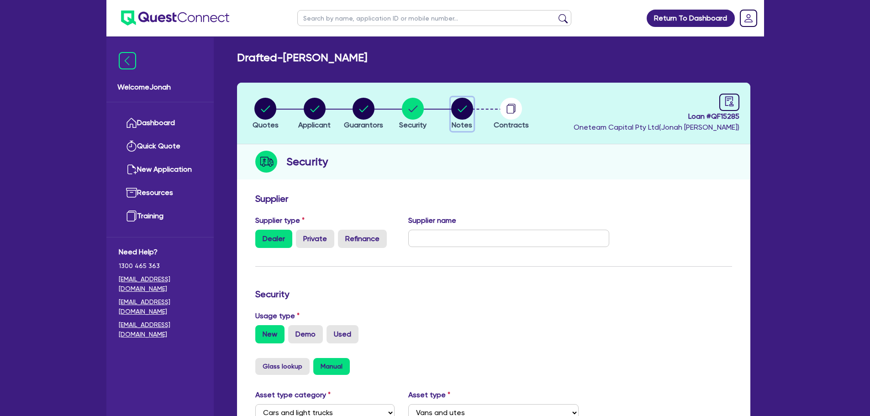
click at [460, 108] on circle "button" at bounding box center [462, 109] width 22 height 22
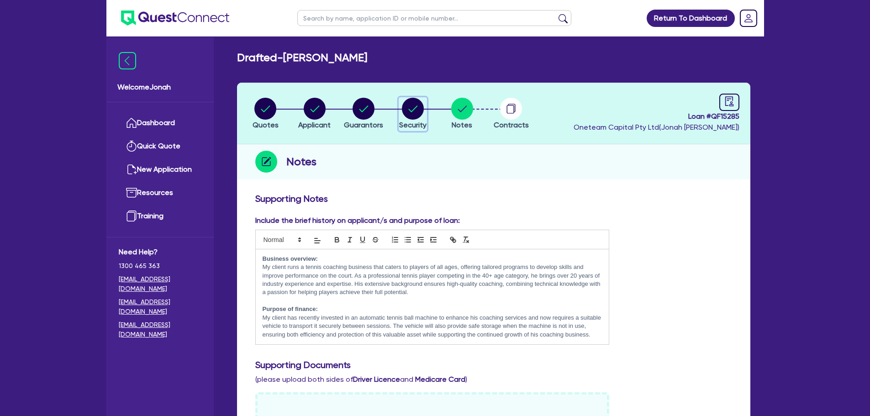
click at [415, 118] on circle "button" at bounding box center [413, 109] width 22 height 22
select select "CARS_AND_LIGHT_TRUCKS"
select select "VANS_AND_UTES"
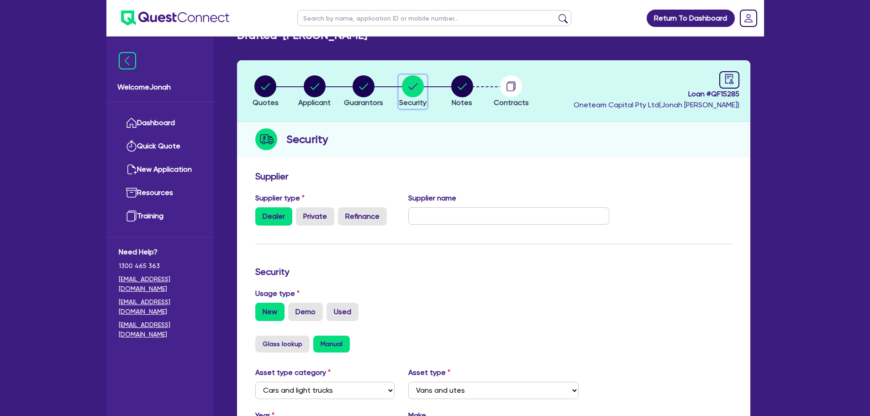
scroll to position [13, 0]
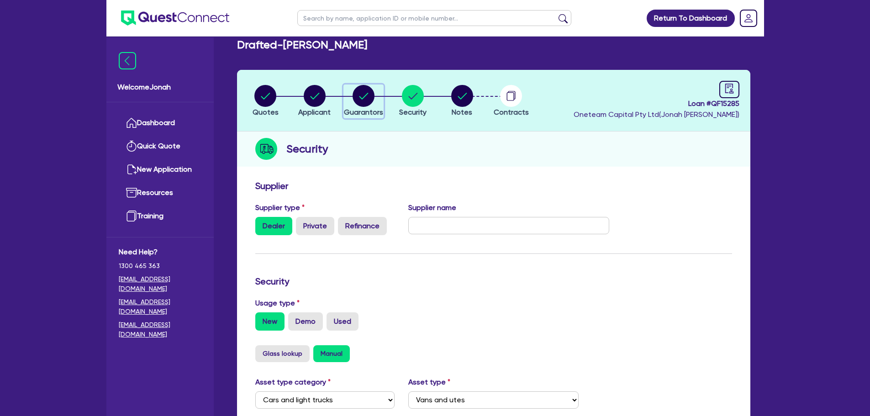
click at [352, 112] on span "Guarantors" at bounding box center [363, 112] width 39 height 9
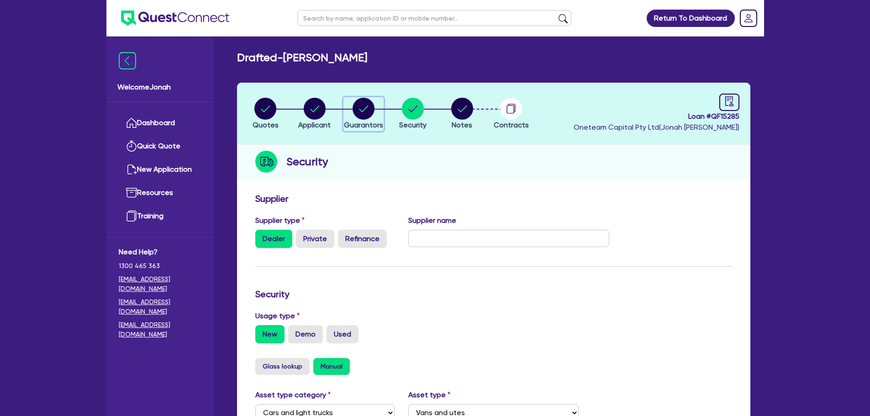
select select "MR"
select select "NSW"
select select "SINGLE"
select select "CASH"
select select "VEHICLE"
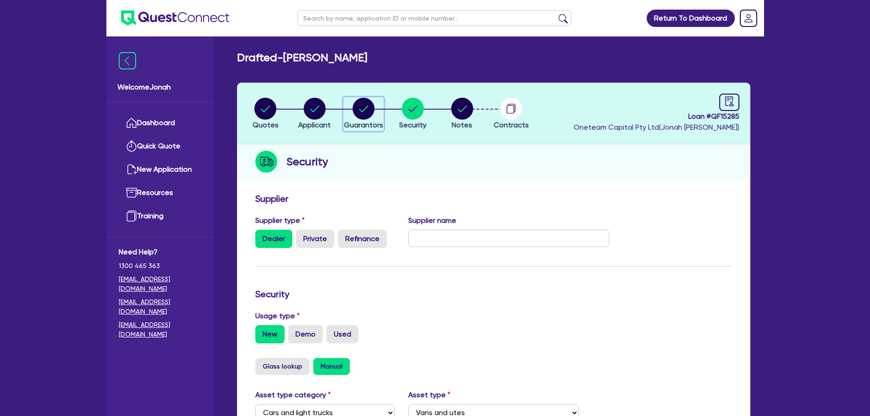
select select "OTHER"
select select "HOUSEHOLD_PERSONAL"
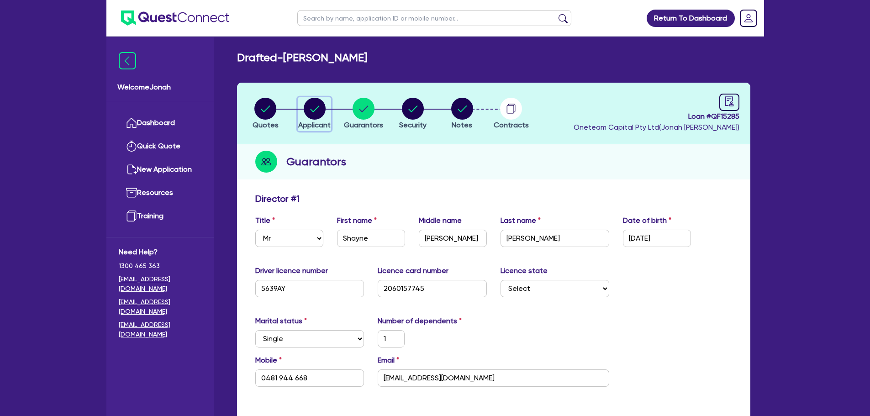
click at [316, 112] on circle "button" at bounding box center [315, 109] width 22 height 22
select select "SOLE_TRADER"
select select "ARTS_RECREATION"
select select "SPORTS_CLUB"
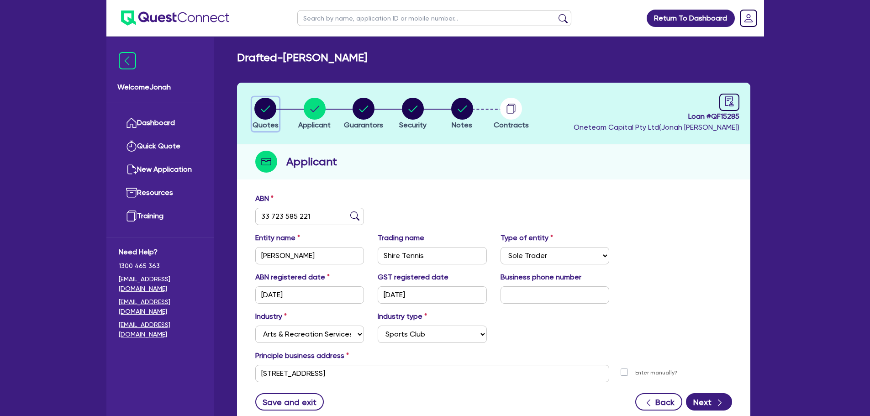
click at [263, 107] on circle "button" at bounding box center [265, 109] width 22 height 22
select select "Other"
select select "CARS_AND_LIGHT_TRUCKS"
select select "VANS_AND_UTES"
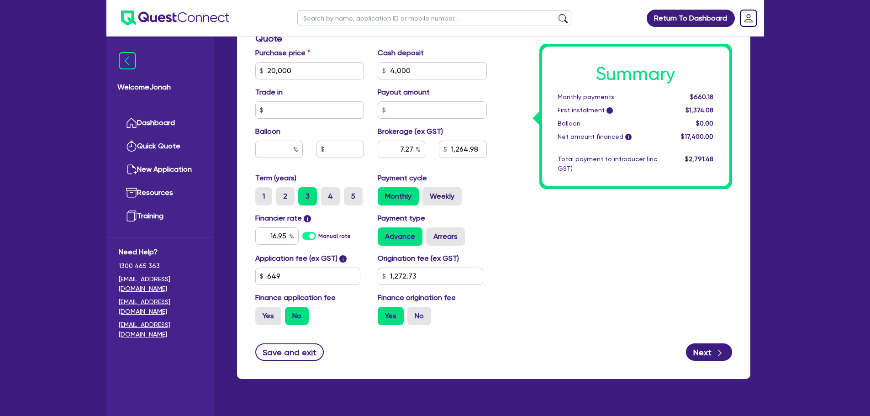
scroll to position [457, 0]
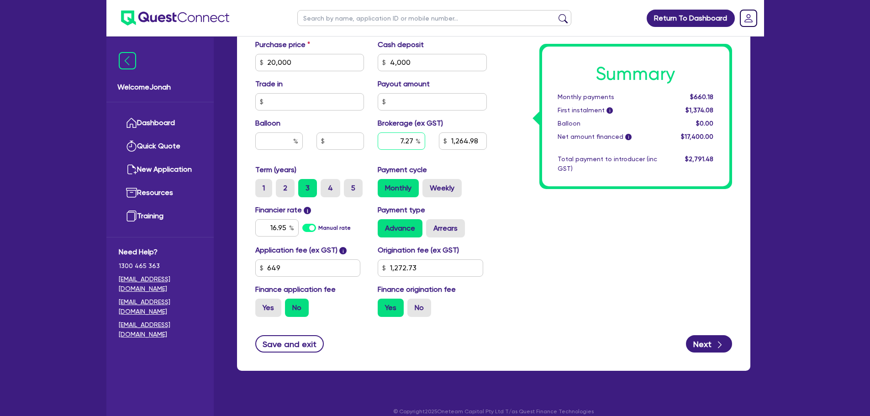
click at [397, 138] on input "7.27" at bounding box center [401, 140] width 47 height 17
drag, startPoint x: 397, startPoint y: 138, endPoint x: 414, endPoint y: 140, distance: 16.5
click at [414, 140] on input "7.27" at bounding box center [401, 140] width 47 height 17
type input "20,000"
type input "4,000"
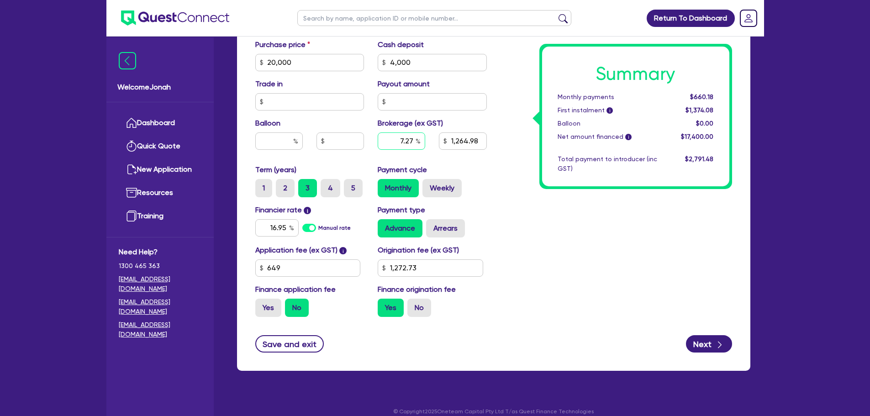
type input "8"
type input "1,264.98"
type input "1,272.73"
type input "8"
type input "20,000"
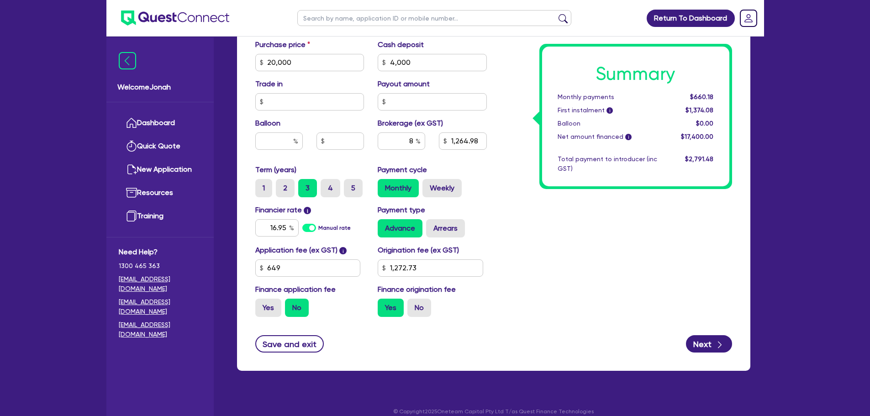
type input "4,000"
type input "1,264.98"
type input "1,272.73"
click at [541, 217] on div "Summary Monthly payments $660.18 First instalment i $1,374.08 Balloon $0.00 Net…" at bounding box center [616, 31] width 245 height 588
type input "20,000"
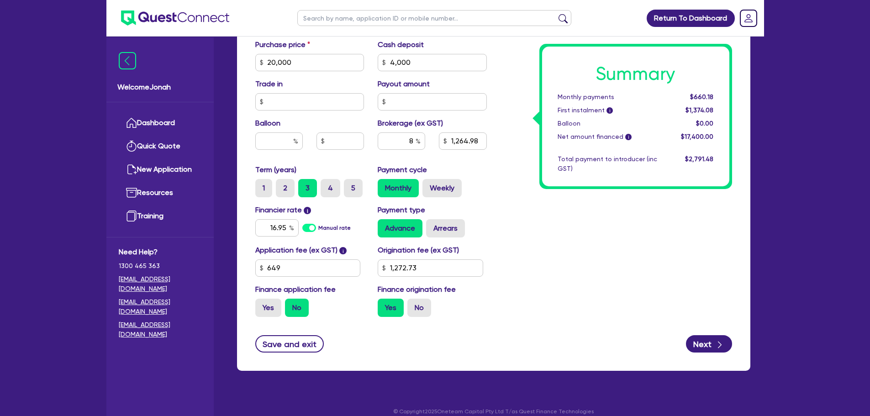
type input "4,000"
type input "1,392"
type input "1,272.73"
drag, startPoint x: 408, startPoint y: 144, endPoint x: 422, endPoint y: 148, distance: 14.6
click at [422, 148] on input "8" at bounding box center [401, 140] width 47 height 17
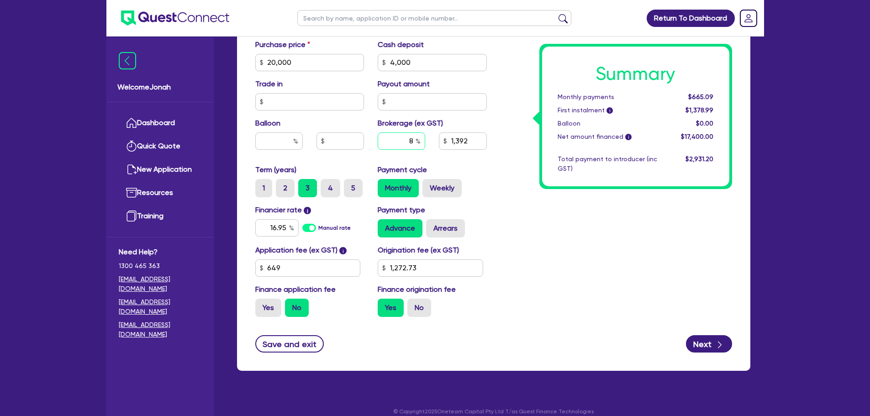
type input "20,000"
type input "4,000"
type input "7"
type input "1,392"
type input "1,272.73"
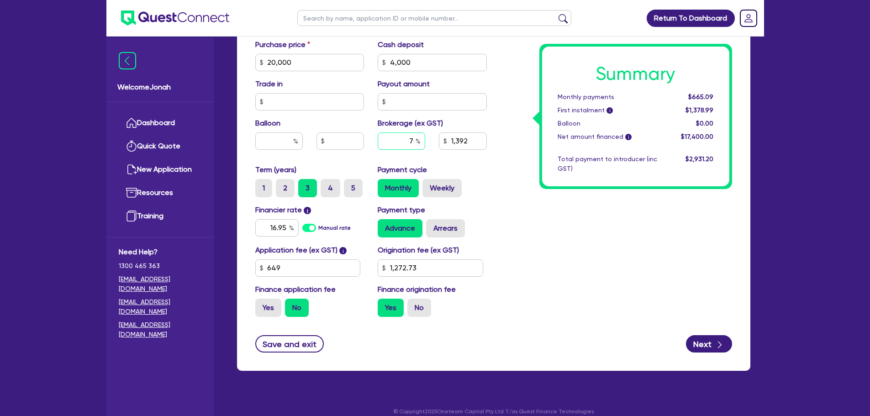
type input "20,000"
type input "4,000"
type input "7."
type input "1,392"
type input "1,272.73"
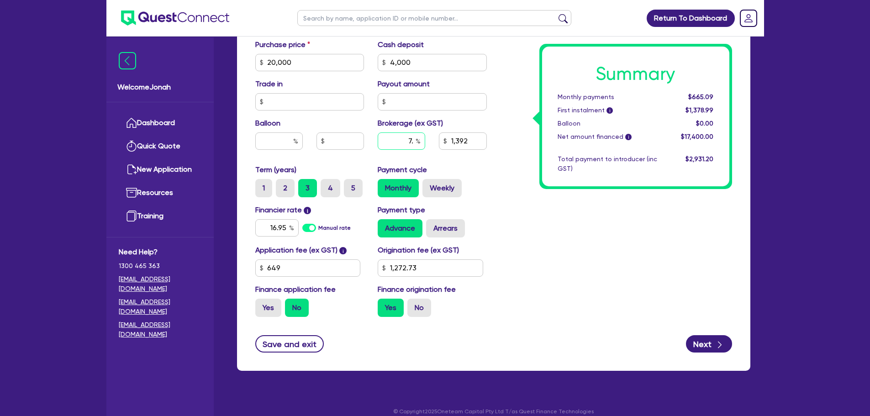
type input "20,000"
type input "4,000"
type input "7.2"
type input "1,392"
type input "1,272.73"
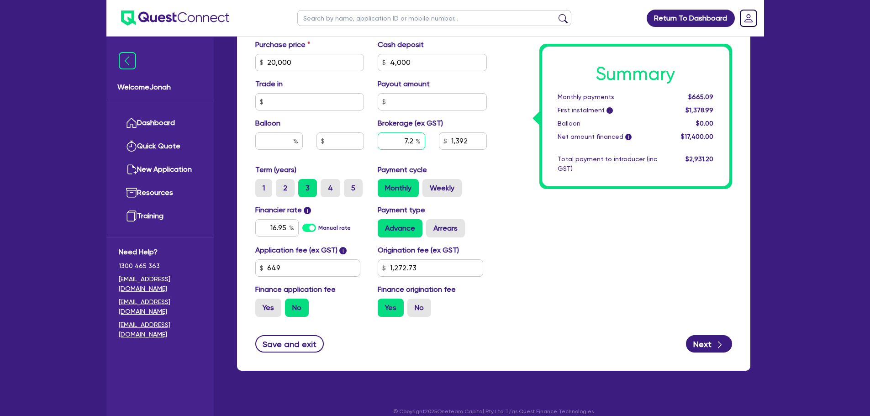
type input "20,000"
type input "4,000"
type input "7.27"
type input "1,392"
type input "1,272.73"
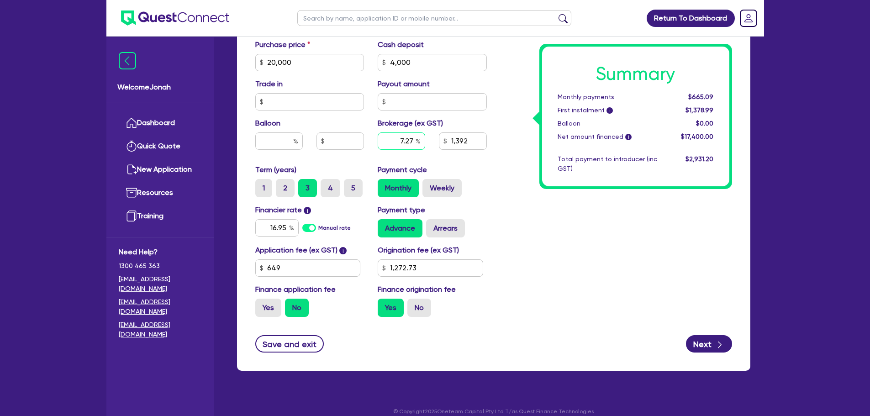
type input "7.27"
type input "20,000"
type input "4,000"
type input "1,392"
type input "1,272.73"
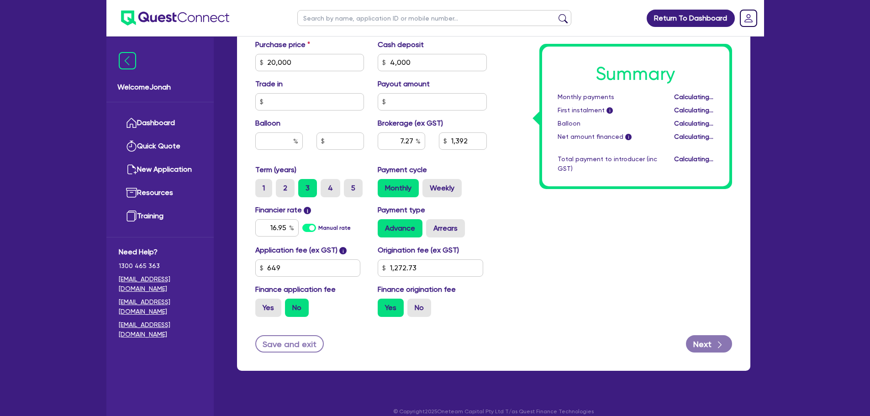
type input "20,000"
type input "4,000"
type input "1,264.98"
type input "1,272.73"
click at [558, 187] on div "Summary Monthly payments Calculating... First instalment i Calculating... Ballo…" at bounding box center [635, 116] width 193 height 145
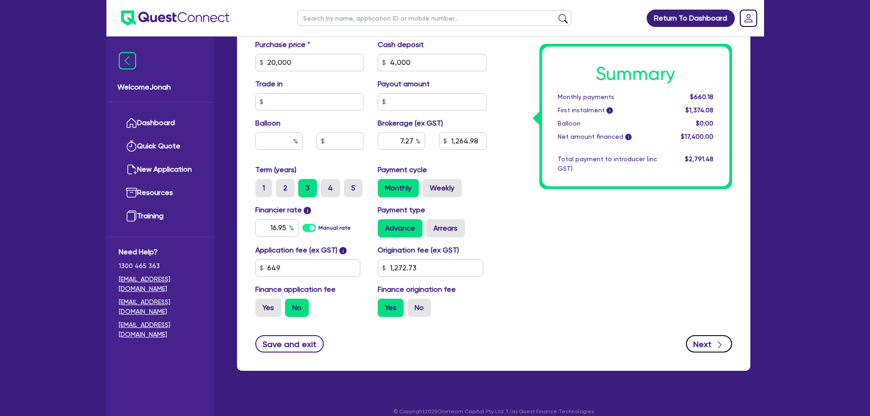
click at [700, 343] on button "Next" at bounding box center [709, 343] width 46 height 17
type input "20,000"
type input "4,000"
type input "1,264.98"
type input "1,272.73"
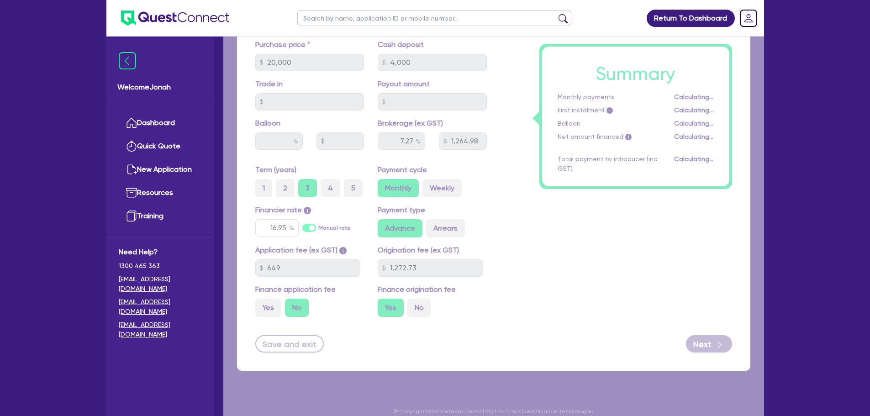
select select "SOLE_TRADER"
select select "ARTS_RECREATION"
select select "SPORTS_CLUB"
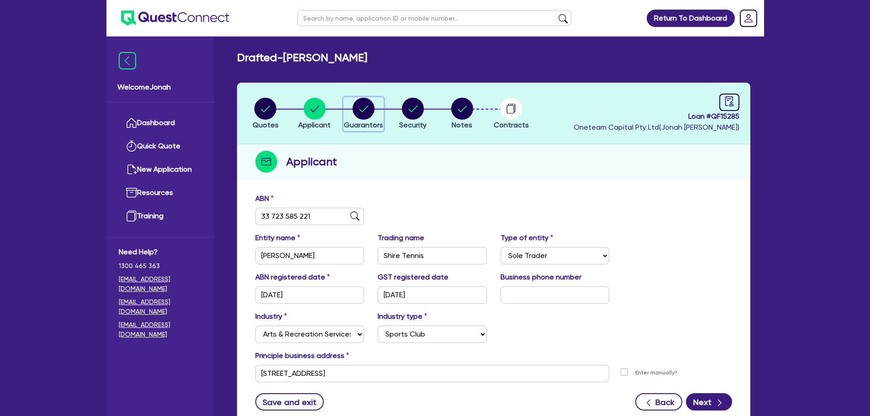
click at [369, 116] on circle "button" at bounding box center [364, 109] width 22 height 22
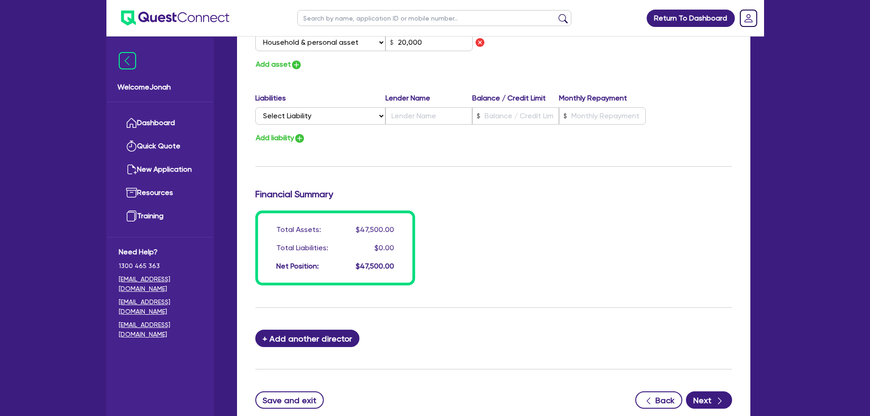
scroll to position [685, 0]
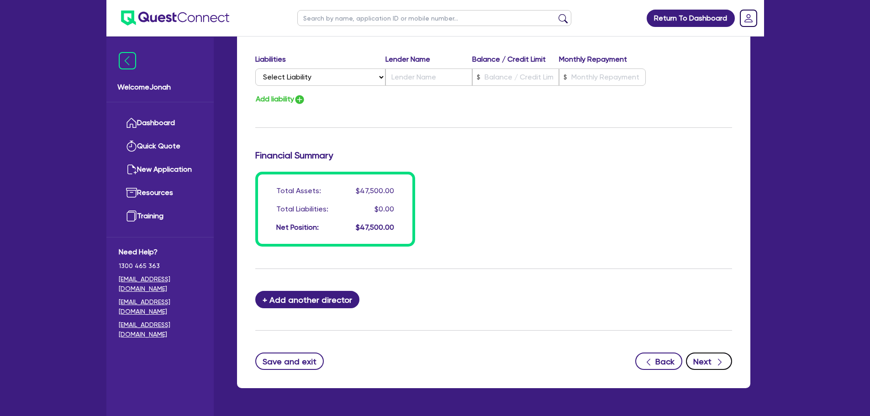
click at [702, 361] on button "Next" at bounding box center [709, 361] width 46 height 17
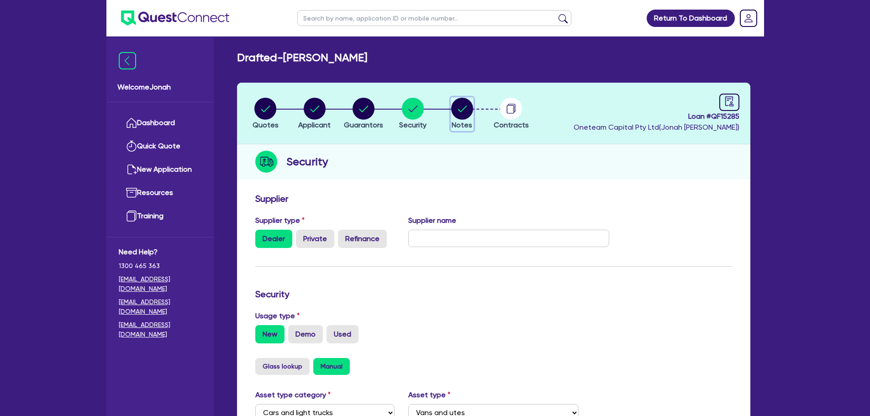
click at [460, 111] on icon "button" at bounding box center [462, 108] width 9 height 6
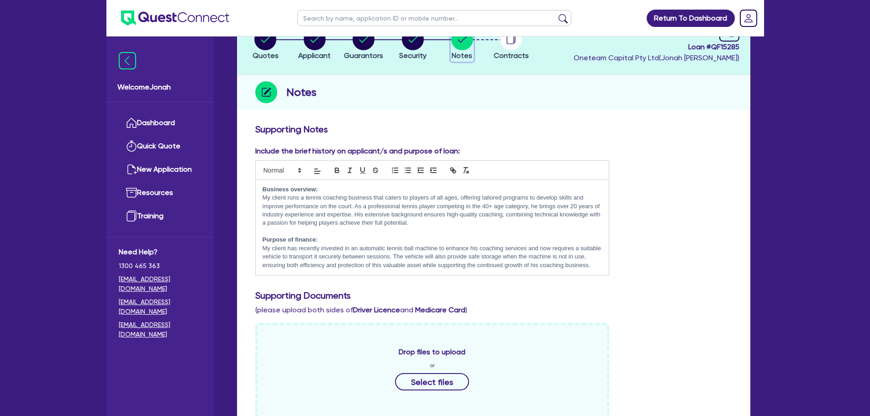
scroll to position [91, 0]
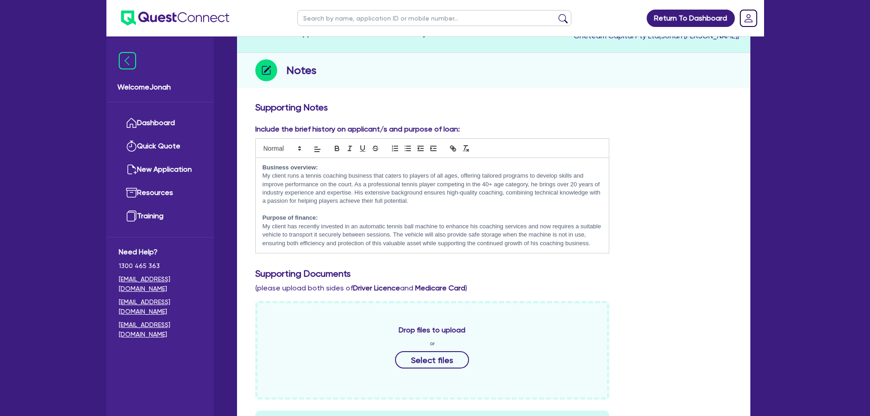
click at [388, 234] on p "My client has recently invested in an automatic tennis ball machine to enhance …" at bounding box center [433, 234] width 340 height 25
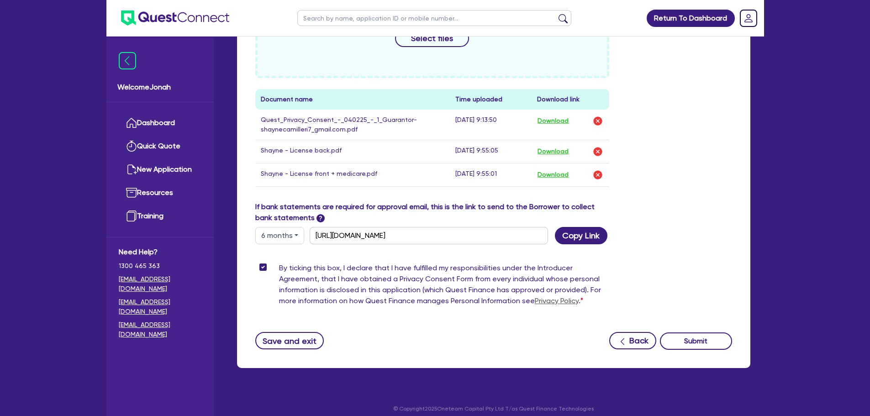
scroll to position [429, 0]
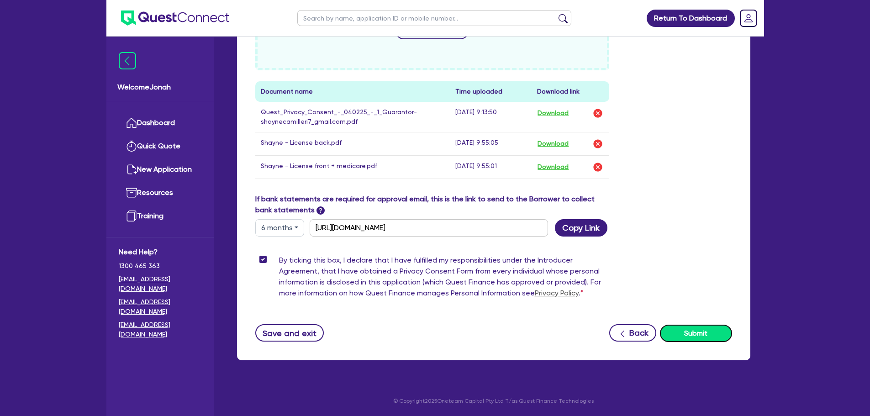
click at [715, 332] on button "Submit" at bounding box center [696, 333] width 72 height 17
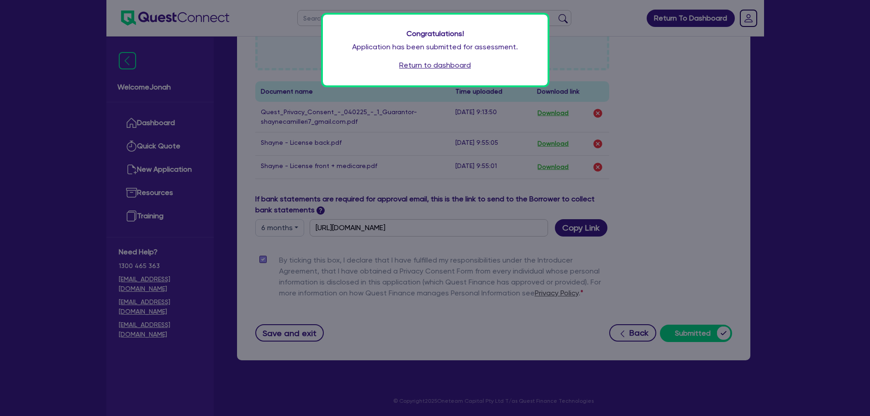
click at [430, 64] on link "Return to dashboard" at bounding box center [435, 65] width 72 height 11
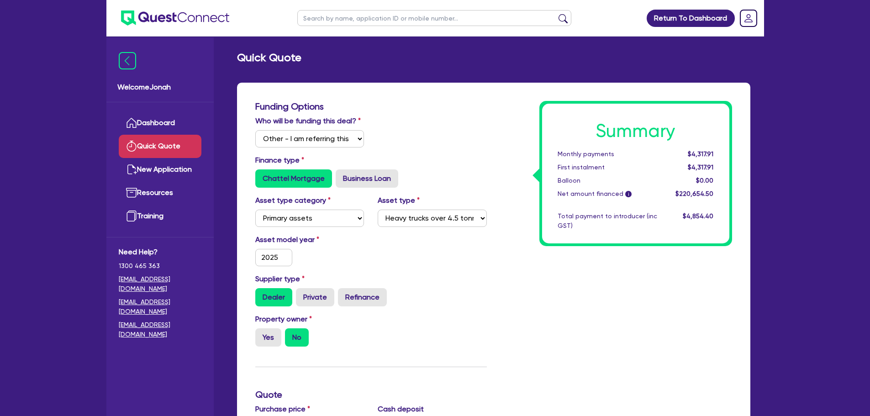
select select "Other"
select select "PRIMARY_ASSETS"
select select "HEAVY_TRUCKS"
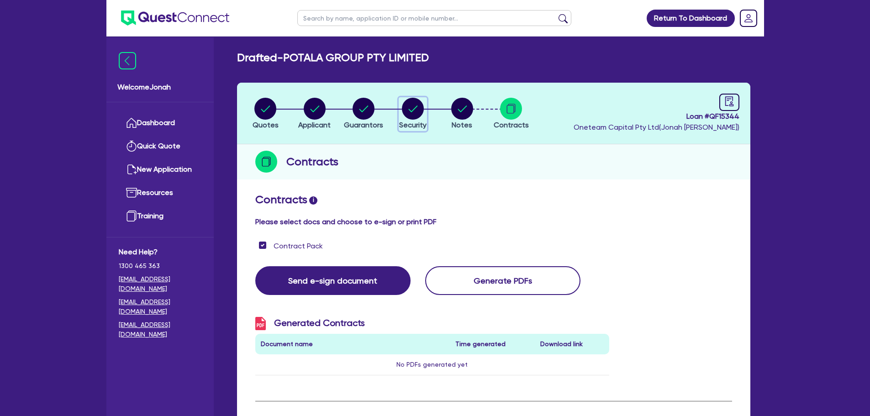
click at [408, 104] on circle "button" at bounding box center [413, 109] width 22 height 22
select select "PRIMARY_ASSETS"
select select "TRAILERS"
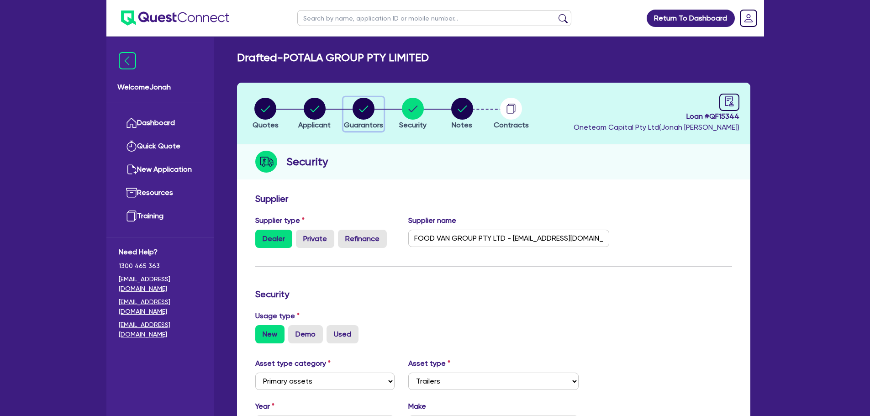
click at [365, 112] on circle "button" at bounding box center [364, 109] width 22 height 22
select select "MR"
select select "VIC"
select select "MARRIED"
select select "CASH"
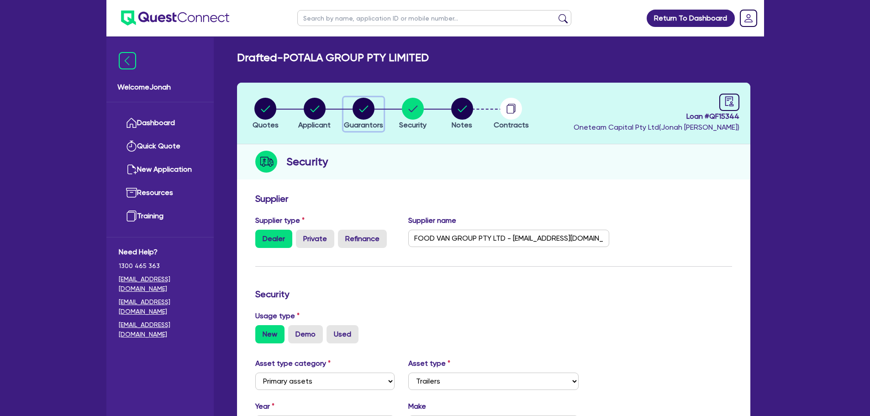
select select "PROPERTY"
select select "VEHICLE_LOAN"
select select "MORTGAGE"
select select "MR"
select select "VIC"
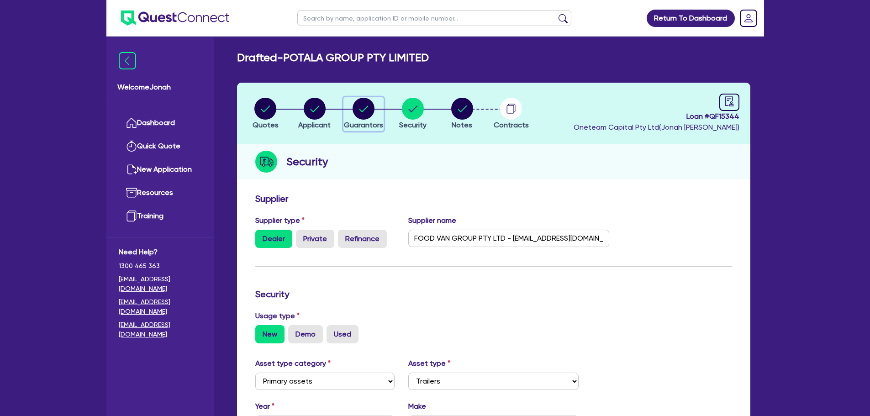
select select "SINGLE"
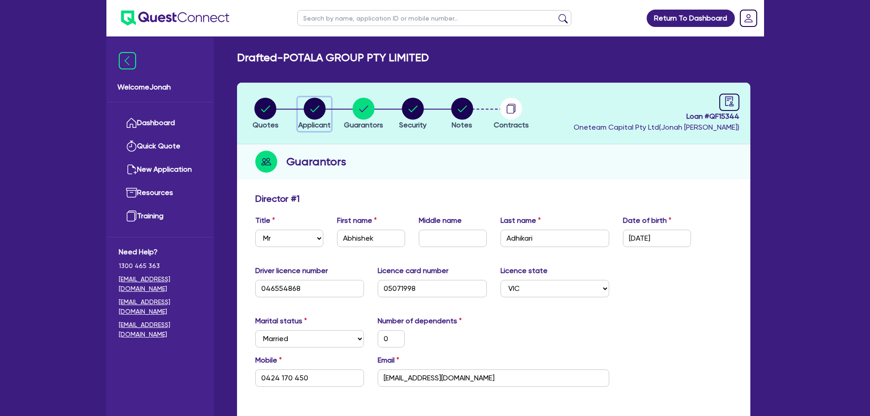
click at [313, 114] on circle "button" at bounding box center [315, 109] width 22 height 22
select select "COMPANY"
select select "RETAIL_WHOLESALE_TRADE"
select select "MOTOR_VEHICLES"
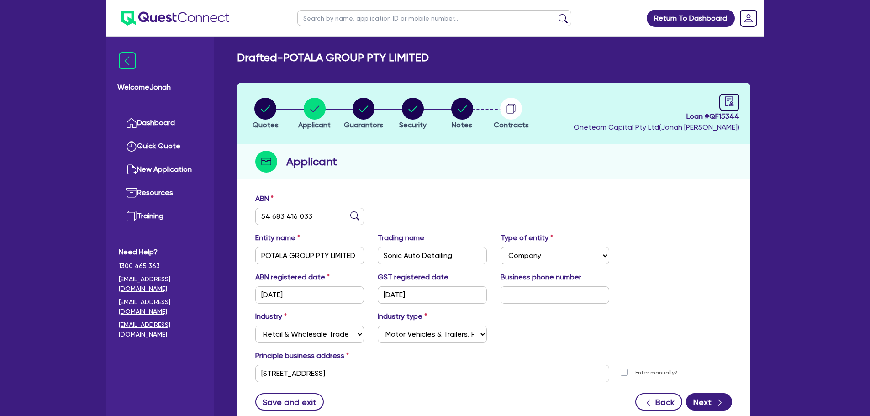
click at [244, 112] on li "Quotes" at bounding box center [265, 113] width 49 height 32
click at [268, 108] on icon "button" at bounding box center [265, 108] width 9 height 6
select select "Other"
select select "PRIMARY_ASSETS"
select select "TRAILERS"
